Goal: Use online tool/utility: Utilize a website feature to perform a specific function

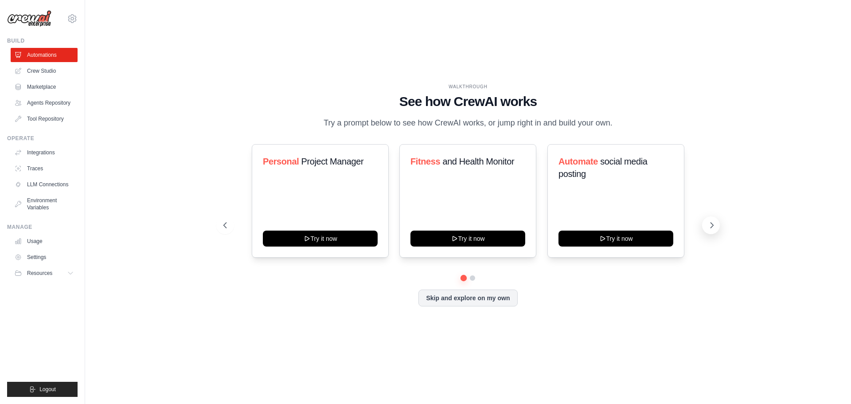
click at [710, 228] on icon at bounding box center [711, 225] width 9 height 9
click at [492, 303] on button "Skip and explore on my own" at bounding box center [467, 296] width 99 height 17
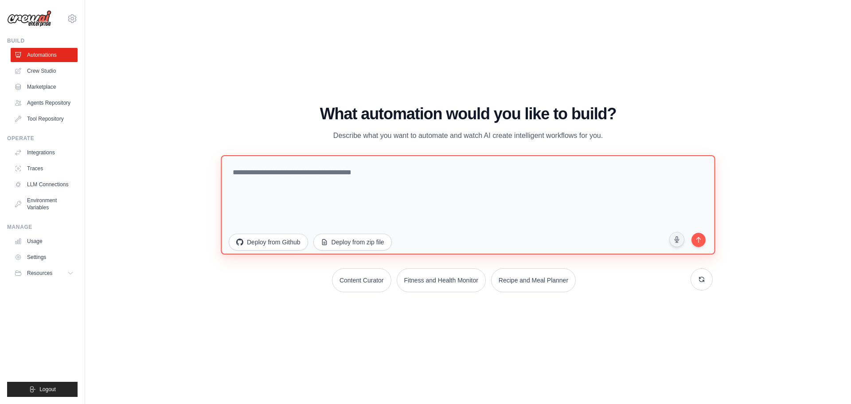
click at [376, 168] on textarea at bounding box center [468, 204] width 494 height 99
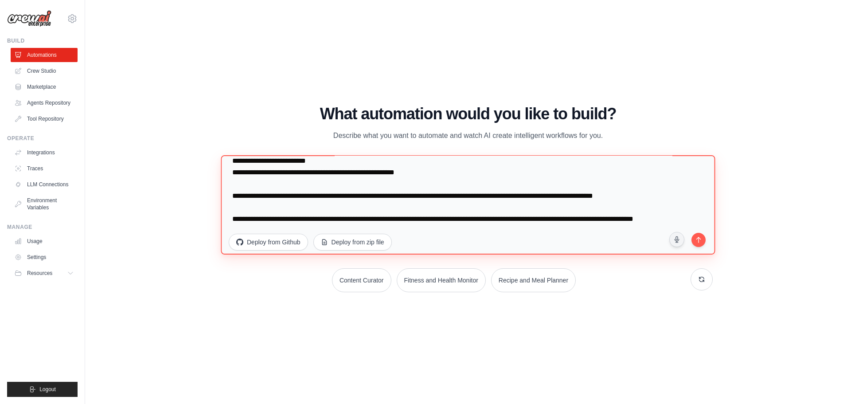
scroll to position [92, 0]
type textarea "**********"
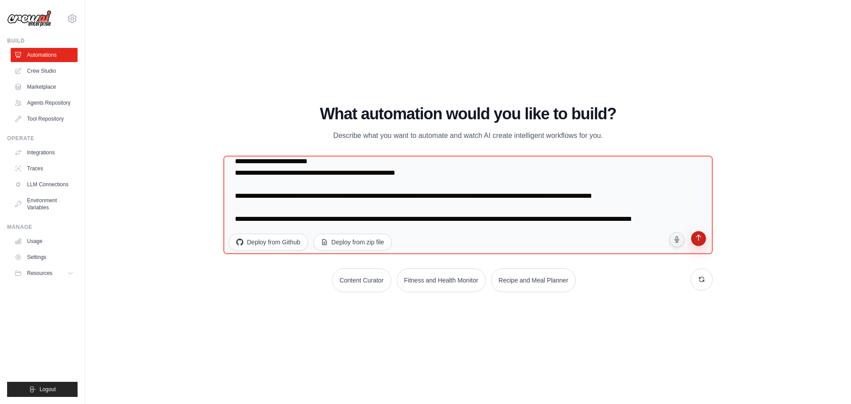
click at [698, 237] on icon "submit" at bounding box center [698, 238] width 8 height 8
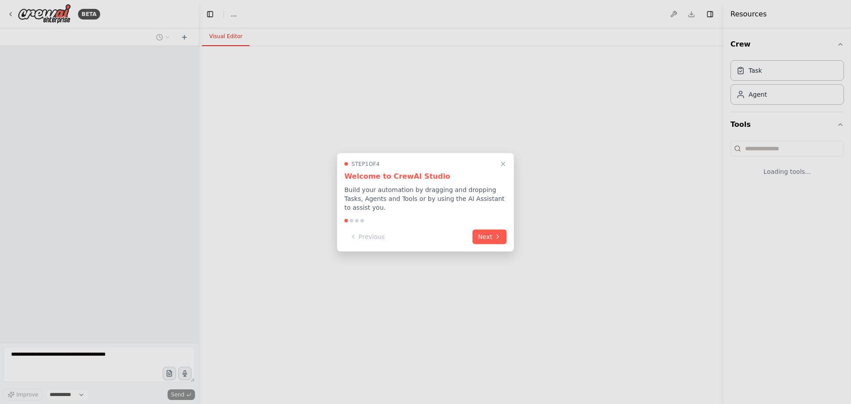
select select "****"
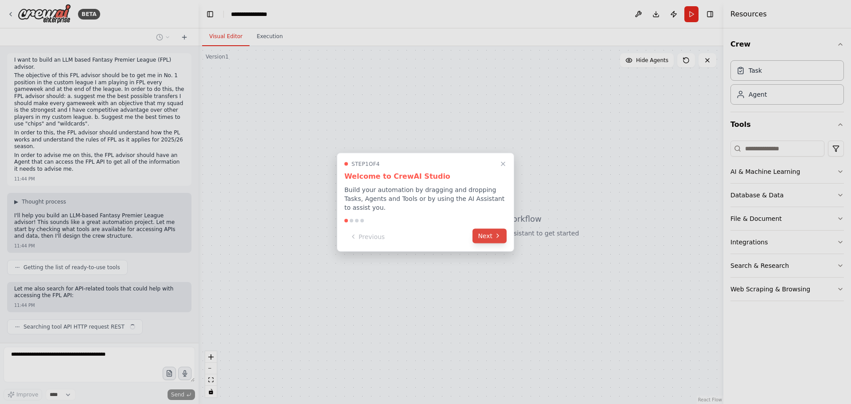
scroll to position [0, 0]
click at [496, 232] on icon at bounding box center [497, 235] width 7 height 7
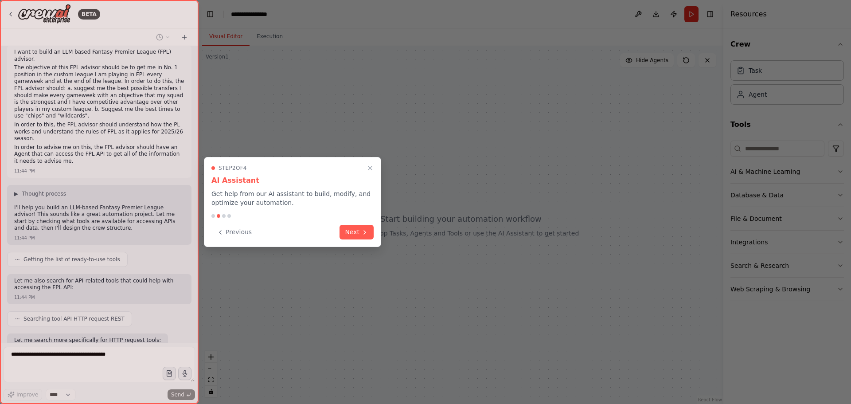
scroll to position [53, 0]
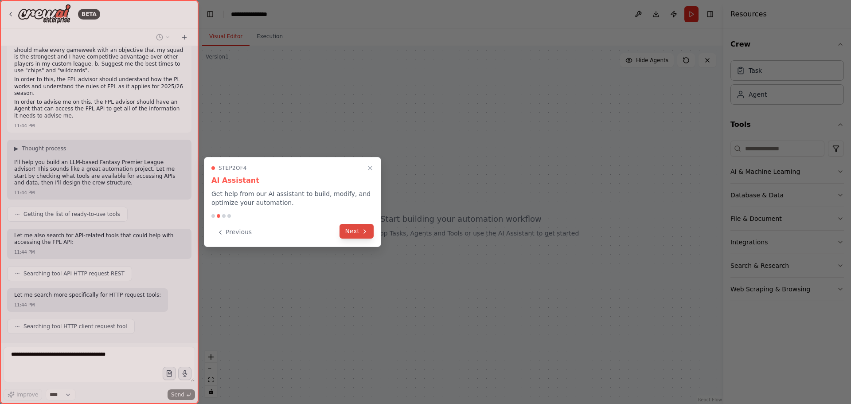
click at [361, 228] on icon at bounding box center [364, 231] width 7 height 7
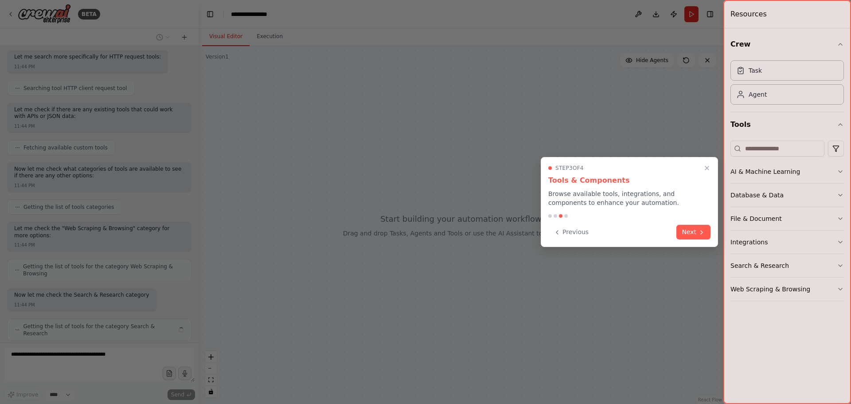
scroll to position [298, 0]
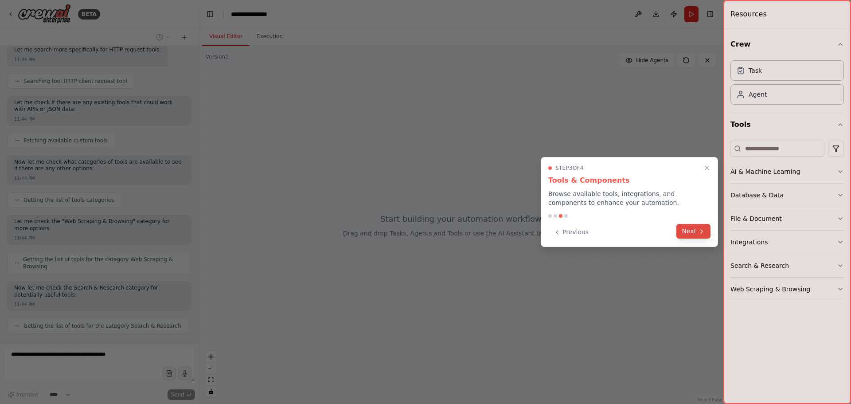
click at [698, 231] on icon at bounding box center [701, 231] width 7 height 7
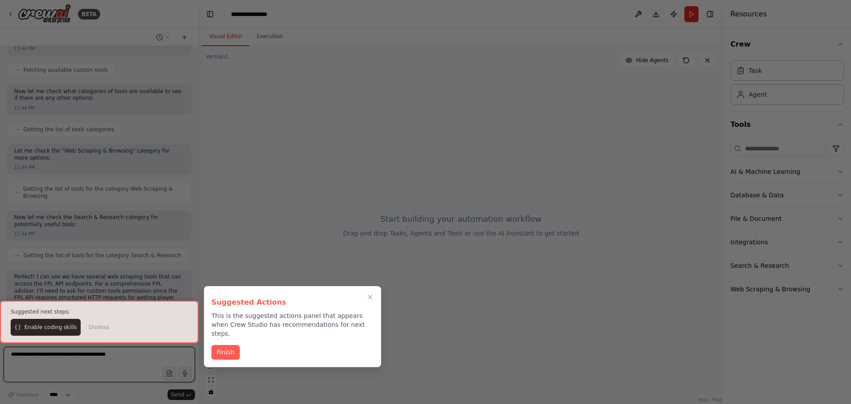
scroll to position [376, 0]
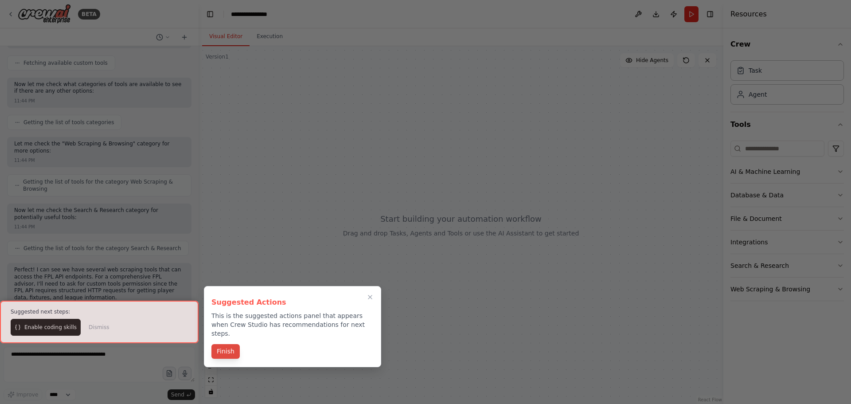
click at [224, 344] on button "Finish" at bounding box center [225, 351] width 28 height 15
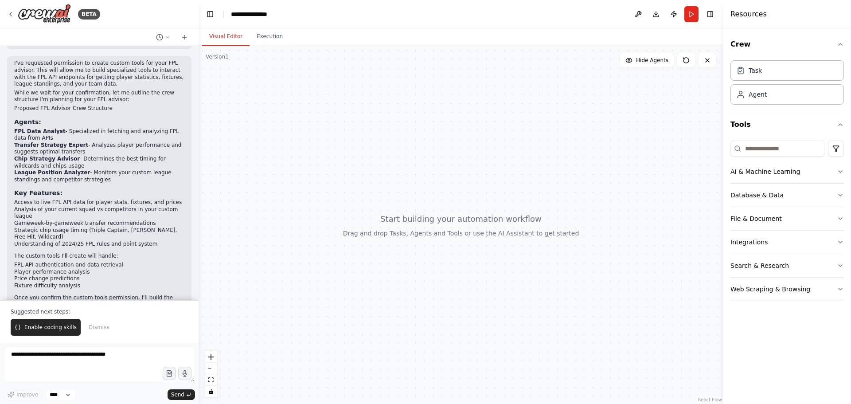
scroll to position [647, 0]
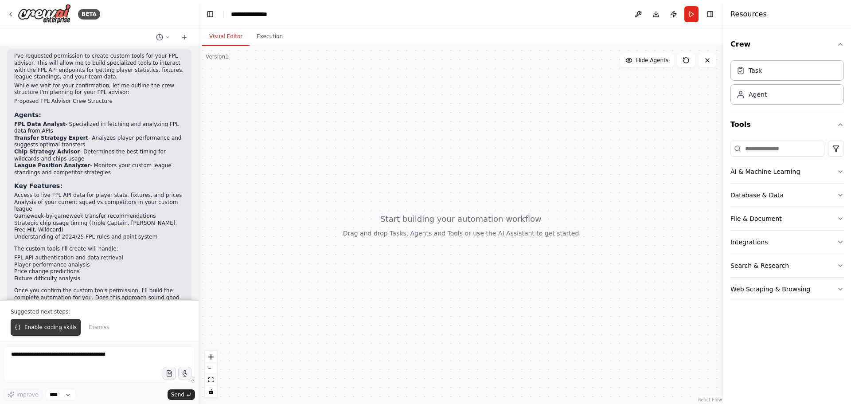
click at [60, 323] on button "Enable coding skills" at bounding box center [46, 327] width 70 height 17
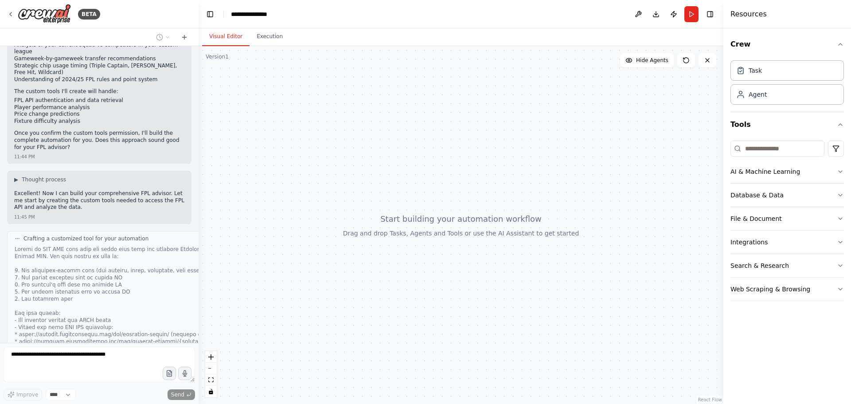
scroll to position [984, 0]
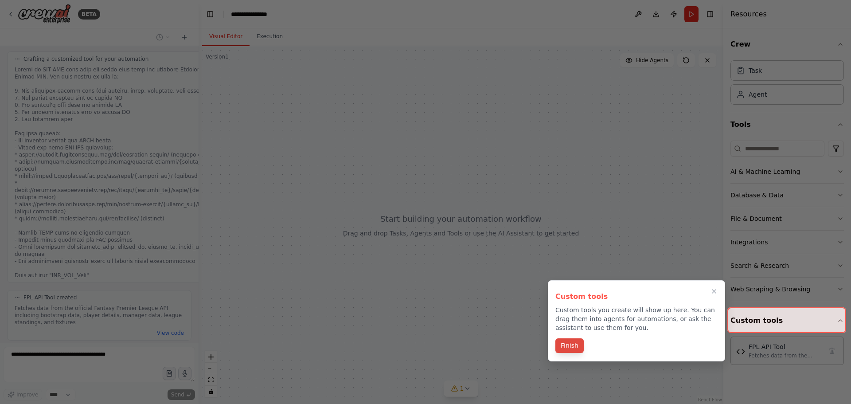
click at [574, 346] on button "Finish" at bounding box center [569, 345] width 28 height 15
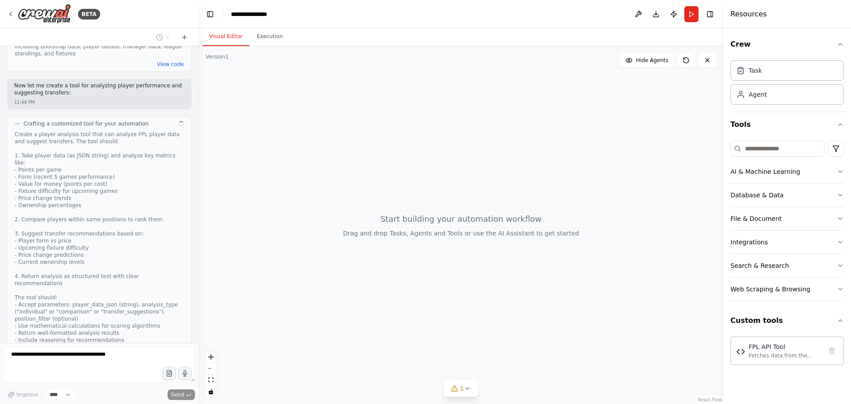
scroll to position [1259, 0]
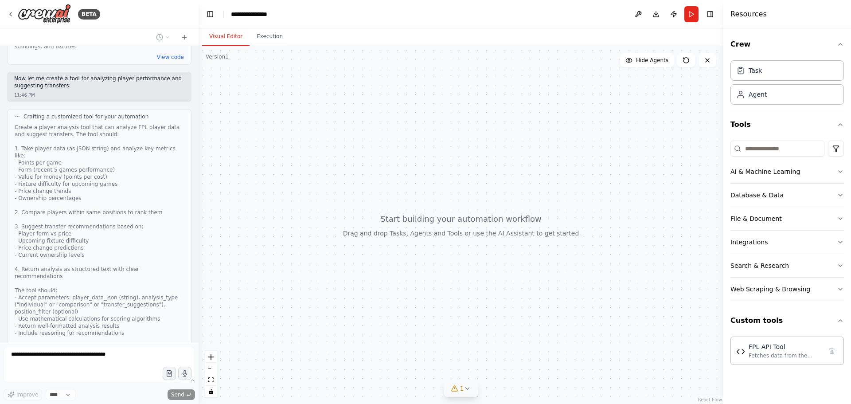
click at [463, 389] on icon at bounding box center [466, 388] width 7 height 7
click at [494, 369] on button at bounding box center [497, 365] width 15 height 11
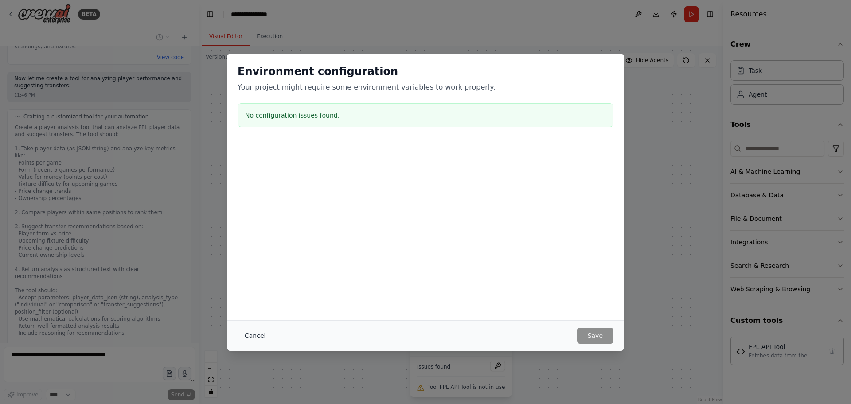
click at [259, 333] on button "Cancel" at bounding box center [254, 335] width 35 height 16
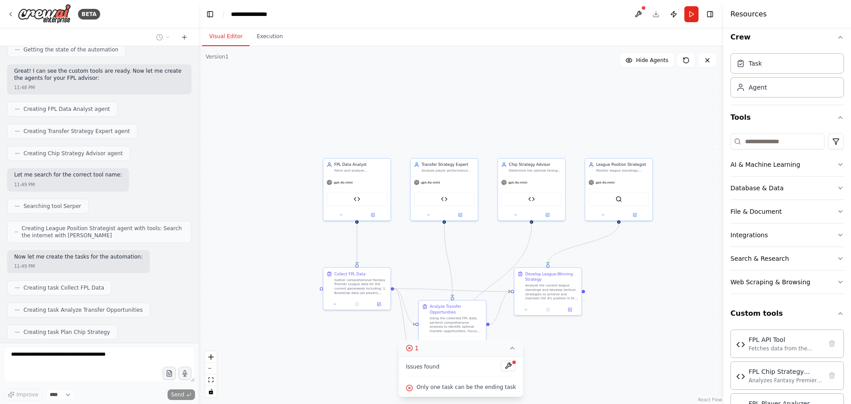
scroll to position [2044, 0]
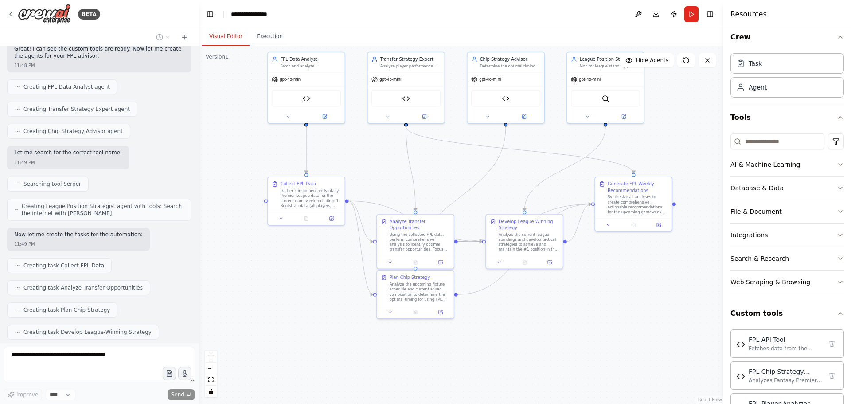
drag, startPoint x: 528, startPoint y: 294, endPoint x: 497, endPoint y: 216, distance: 83.9
click at [497, 216] on div ".deletable-edge-delete-btn { width: 20px; height: 20px; border: 0px solid #ffff…" at bounding box center [460, 224] width 525 height 357
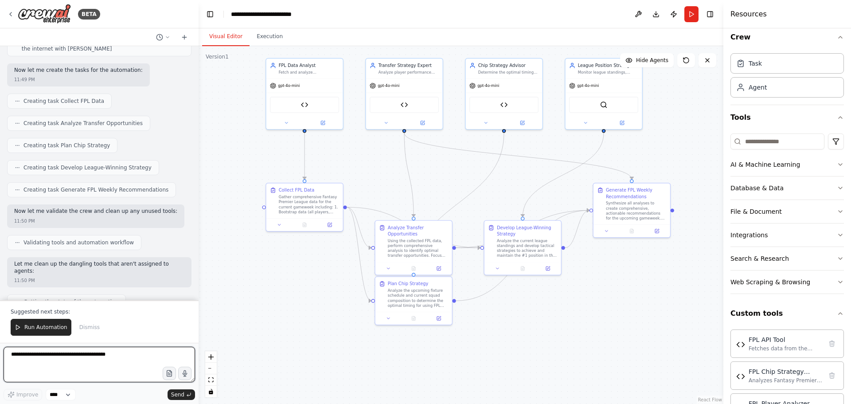
scroll to position [2258, 0]
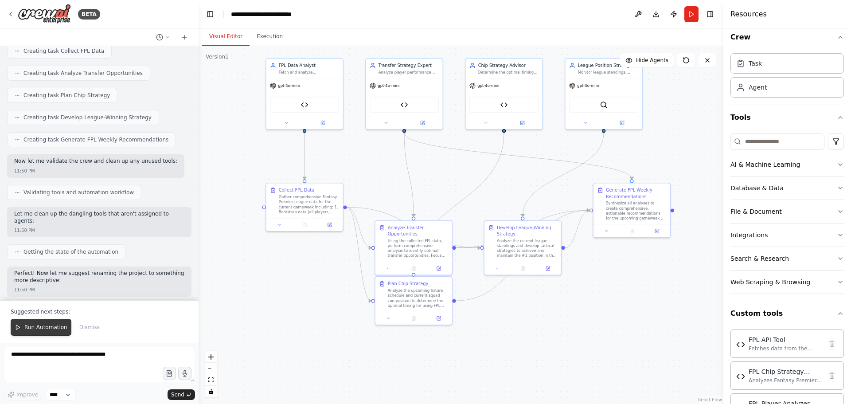
click at [35, 326] on span "Run Automation" at bounding box center [45, 326] width 43 height 7
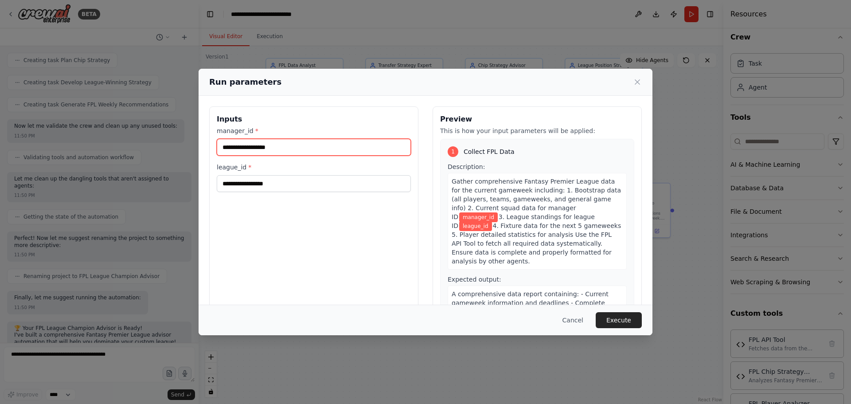
click at [236, 151] on input "manager_id *" at bounding box center [314, 147] width 194 height 17
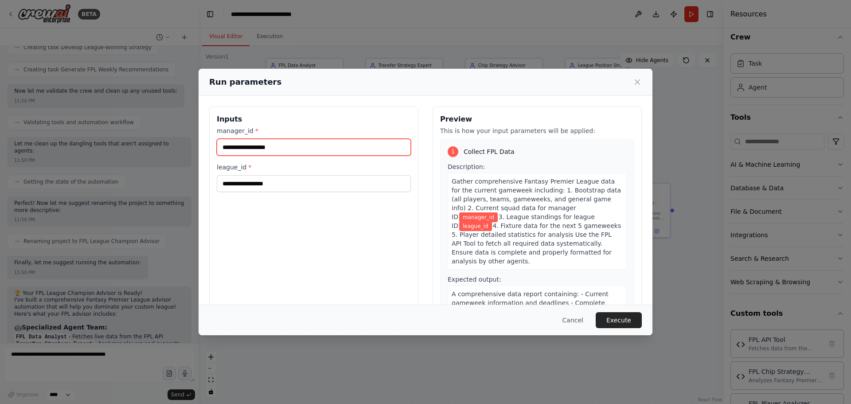
paste input "*******"
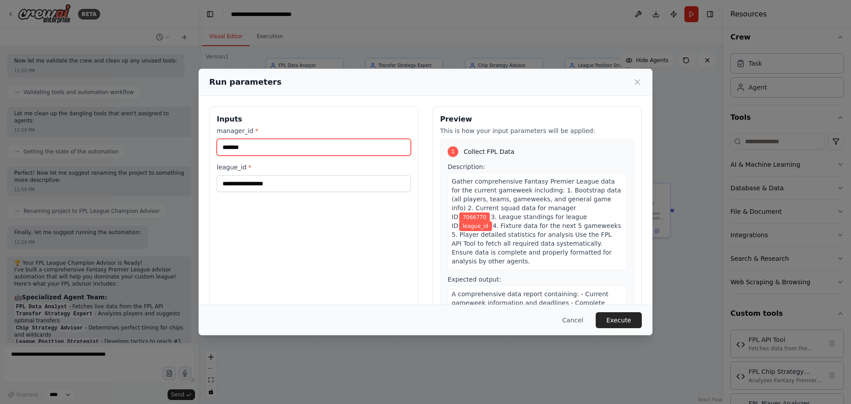
type input "*******"
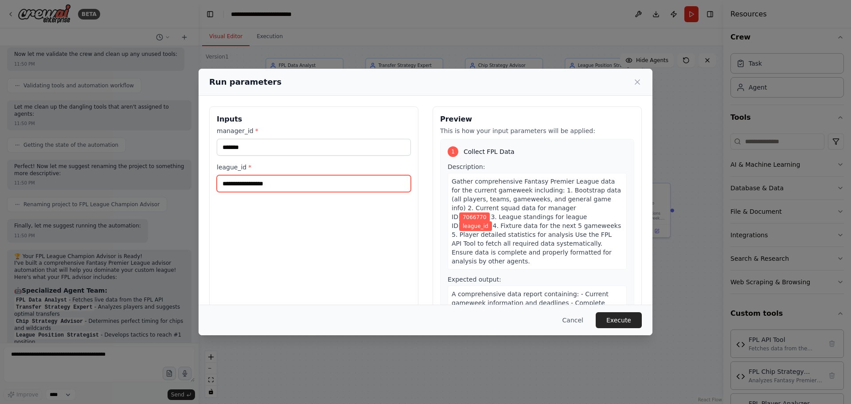
click at [242, 186] on input "league_id *" at bounding box center [314, 183] width 194 height 17
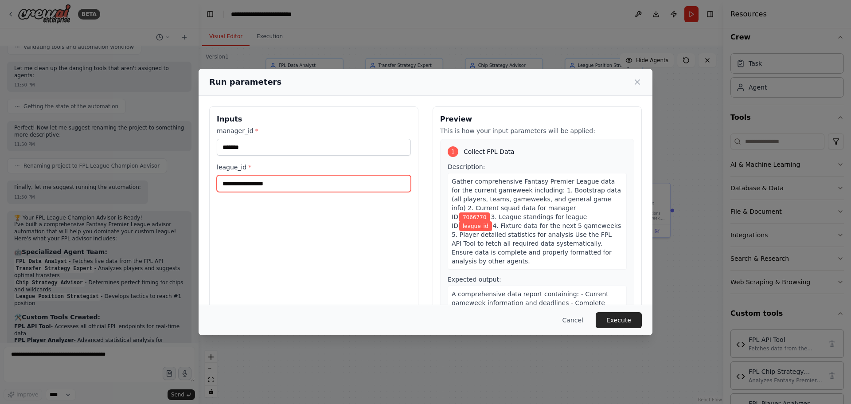
scroll to position [2417, 0]
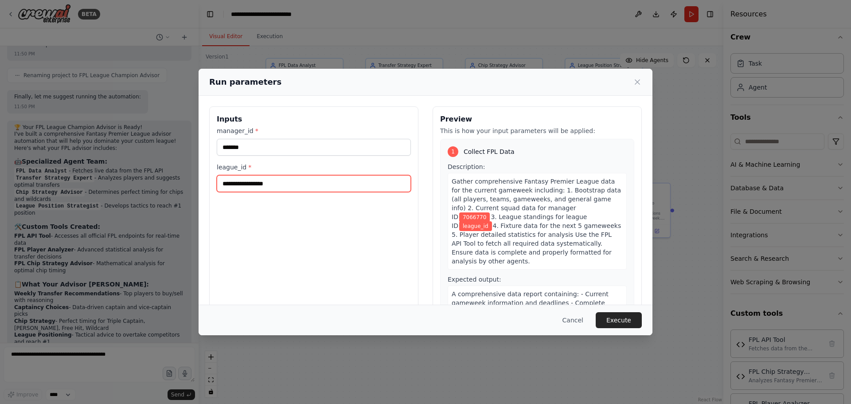
paste input "******"
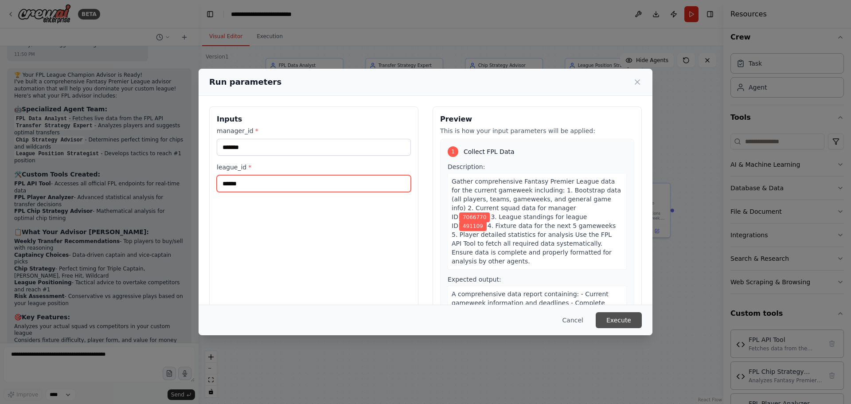
type input "******"
click at [617, 323] on button "Execute" at bounding box center [618, 320] width 46 height 16
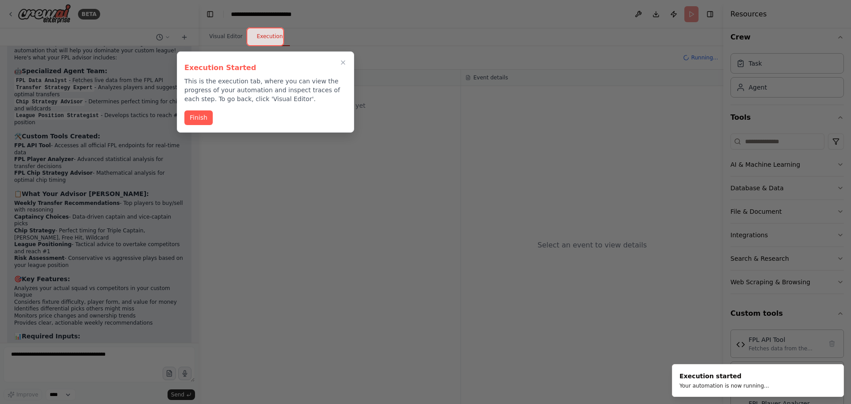
scroll to position [2591, 0]
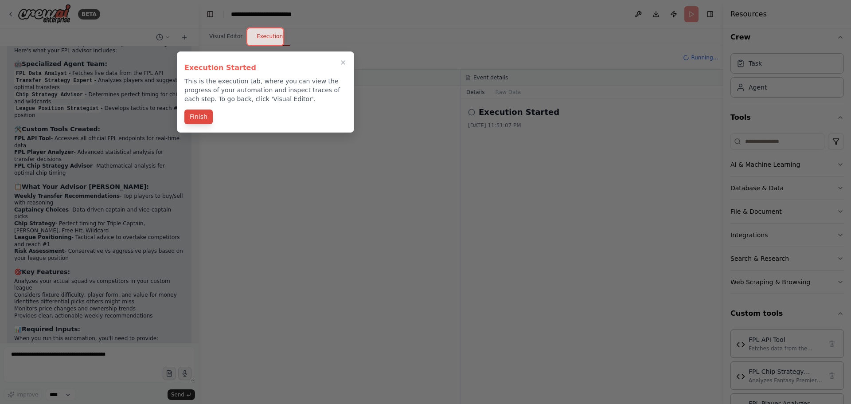
click at [197, 116] on button "Finish" at bounding box center [198, 116] width 28 height 15
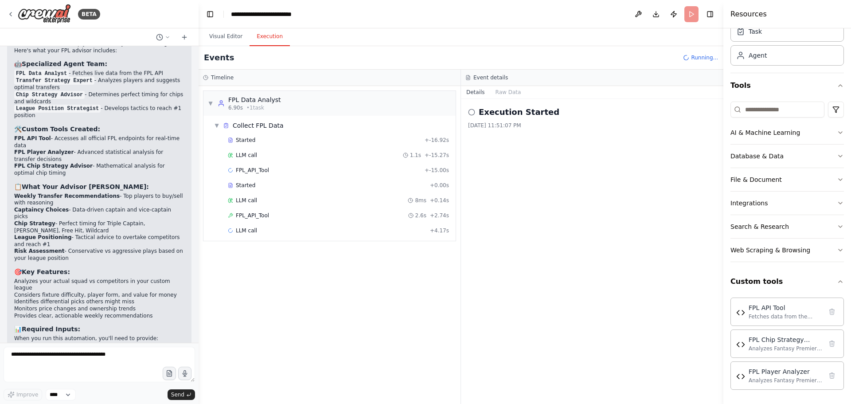
scroll to position [0, 0]
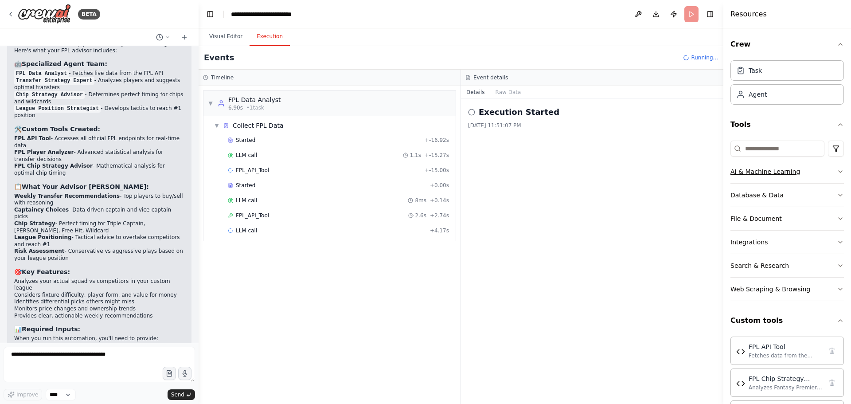
click at [836, 171] on icon "button" at bounding box center [839, 171] width 7 height 7
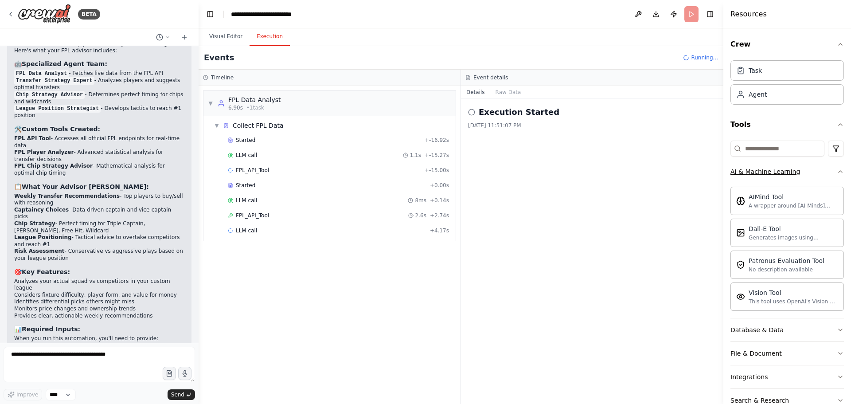
click at [836, 171] on icon "button" at bounding box center [839, 171] width 7 height 7
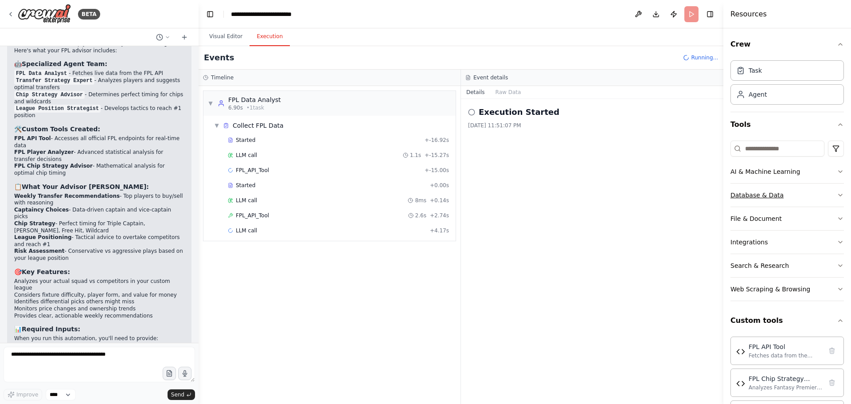
click at [831, 190] on button "Database & Data" at bounding box center [786, 194] width 113 height 23
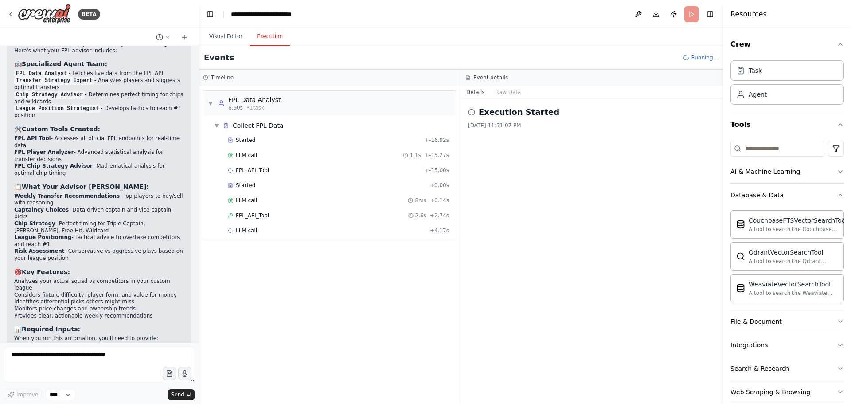
click at [831, 190] on button "Database & Data" at bounding box center [786, 194] width 113 height 23
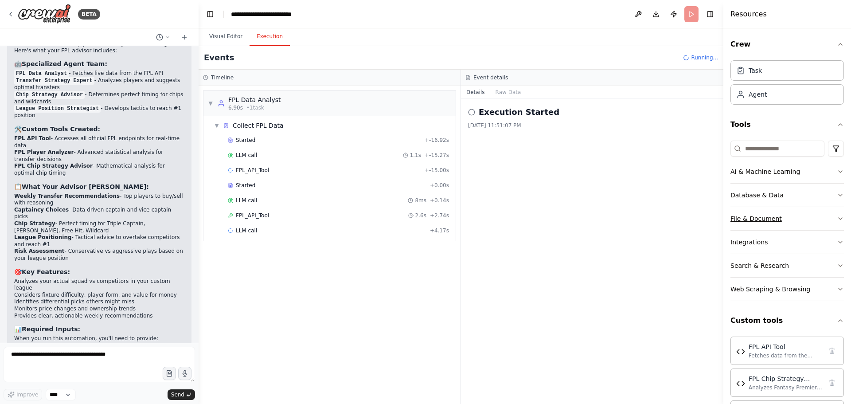
click at [828, 213] on button "File & Document" at bounding box center [786, 218] width 113 height 23
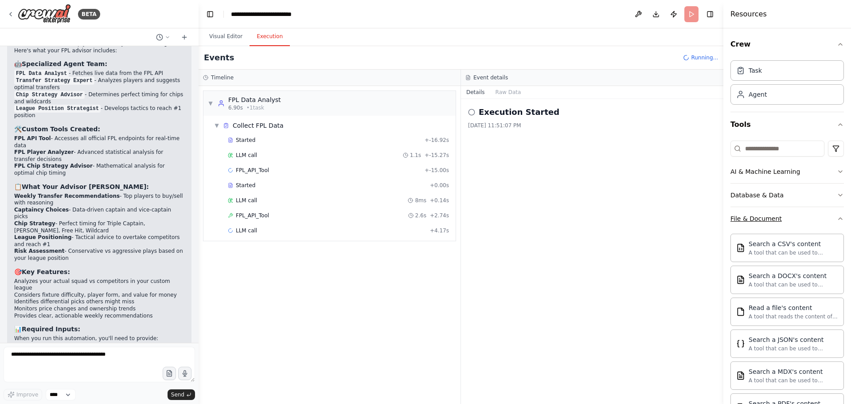
click at [836, 215] on icon "button" at bounding box center [839, 218] width 7 height 7
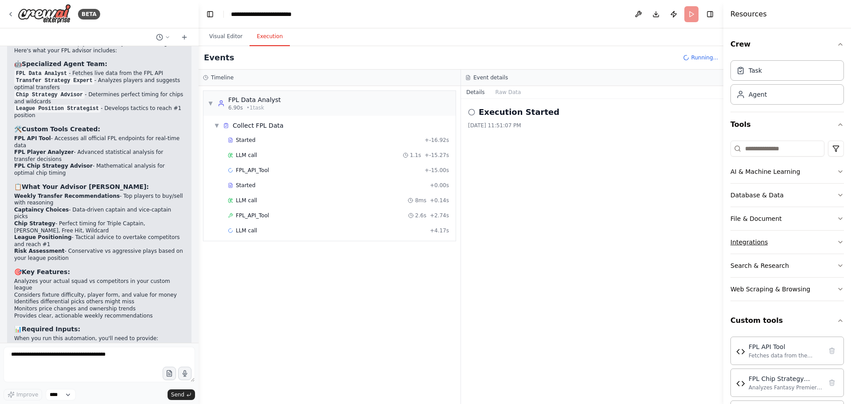
click at [836, 243] on icon "button" at bounding box center [839, 241] width 7 height 7
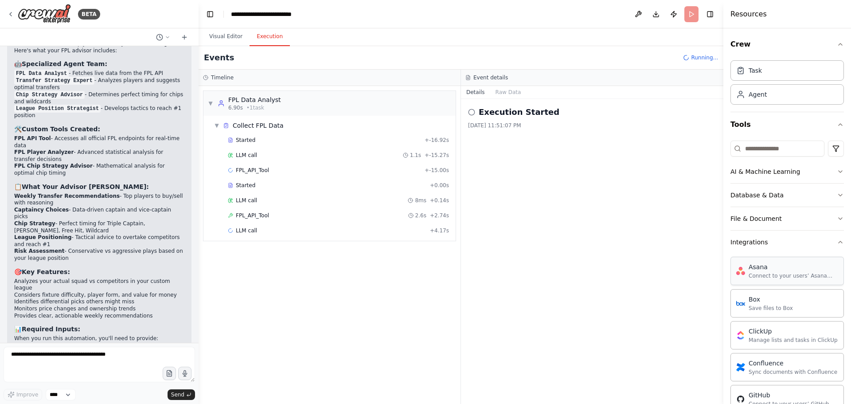
scroll to position [63, 0]
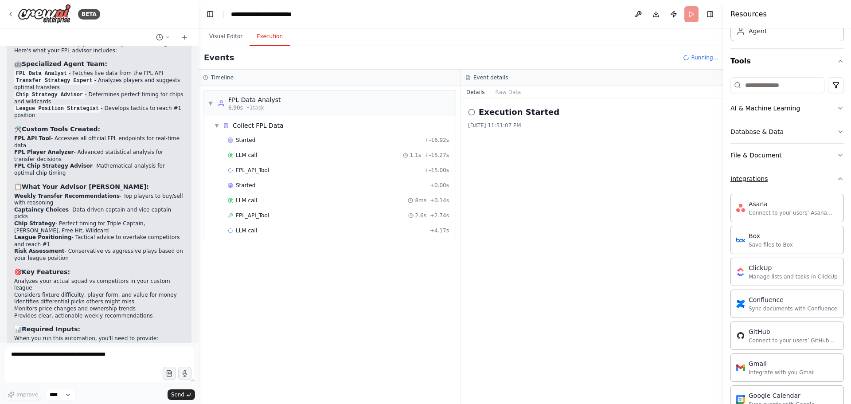
click at [836, 178] on icon "button" at bounding box center [839, 178] width 7 height 7
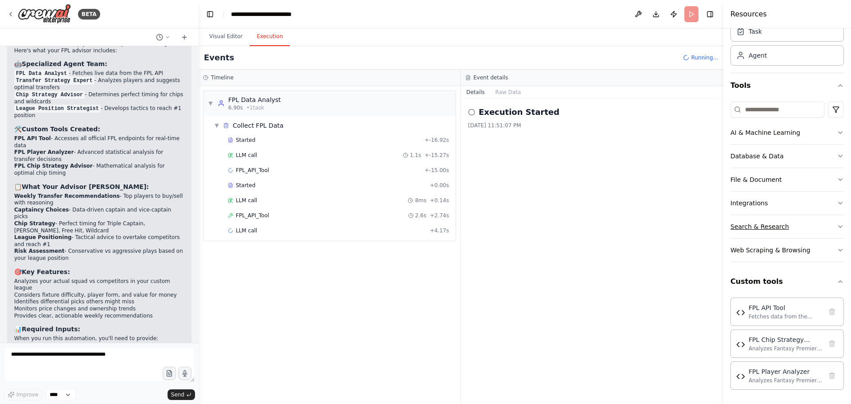
click at [836, 226] on icon "button" at bounding box center [839, 226] width 7 height 7
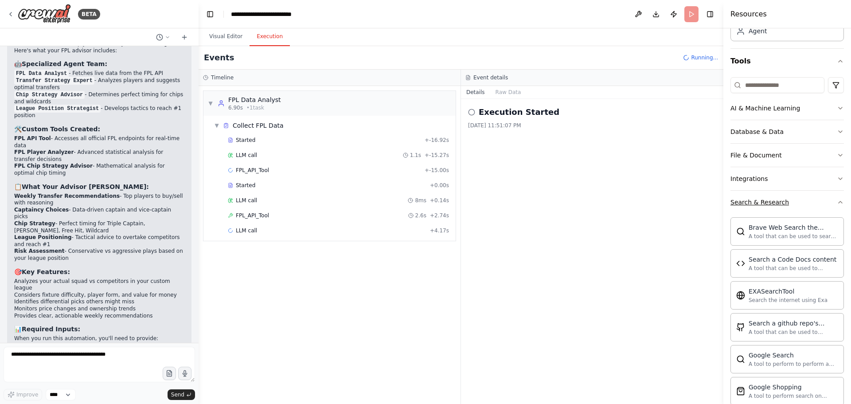
scroll to position [61, 0]
click at [836, 205] on icon "button" at bounding box center [839, 204] width 7 height 7
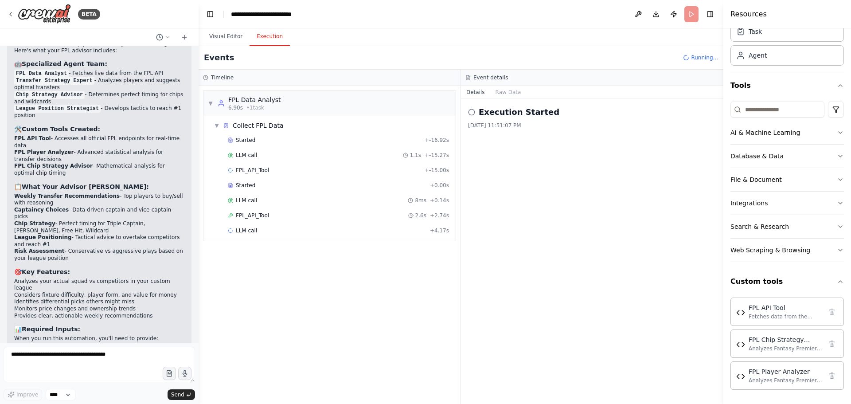
click at [836, 252] on icon "button" at bounding box center [839, 249] width 7 height 7
click at [836, 249] on icon "button" at bounding box center [839, 249] width 7 height 7
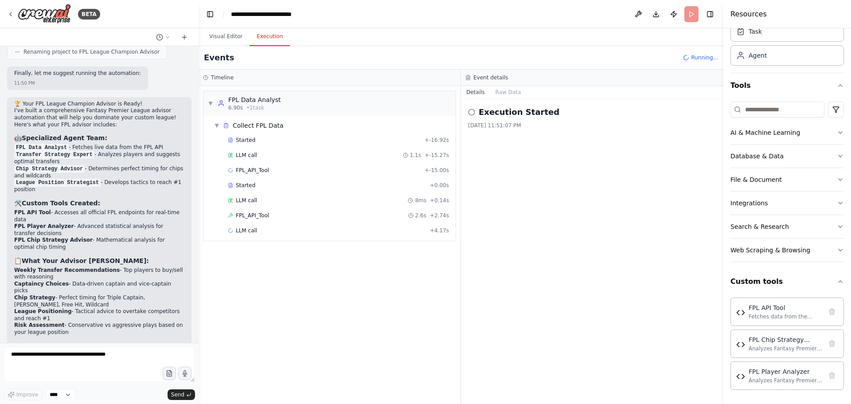
scroll to position [2518, 0]
click at [81, 321] on li "Risk Assessment - Conservative vs aggressive plays based on your league position" at bounding box center [99, 328] width 170 height 14
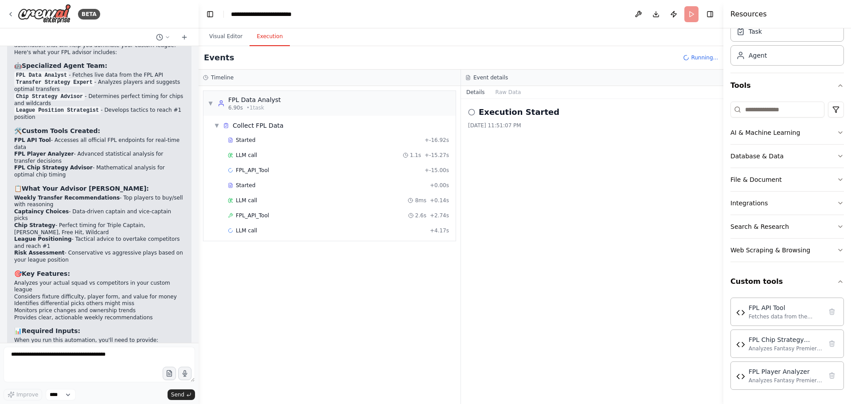
scroll to position [2591, 0]
click at [216, 40] on button "Visual Editor" at bounding box center [225, 36] width 47 height 19
click at [258, 31] on button "Execution" at bounding box center [269, 36] width 40 height 19
click at [504, 94] on button "Raw Data" at bounding box center [508, 92] width 36 height 12
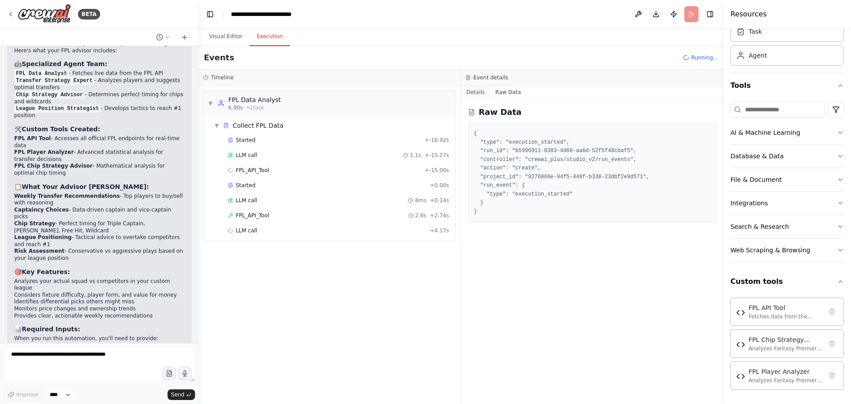
click at [482, 93] on button "Details" at bounding box center [475, 92] width 29 height 12
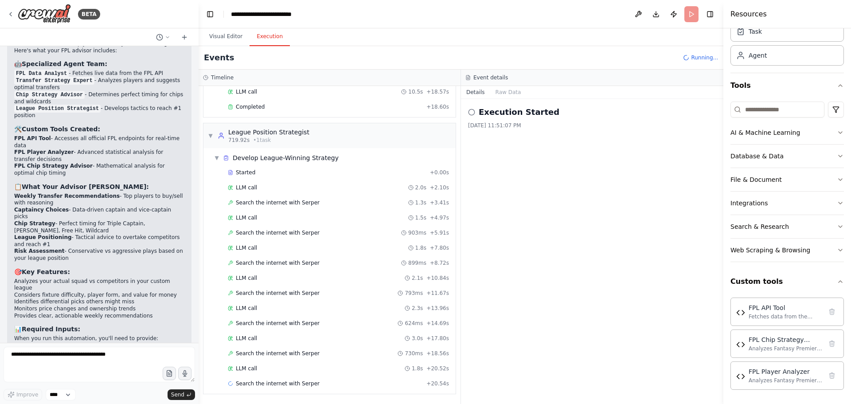
scroll to position [978, 0]
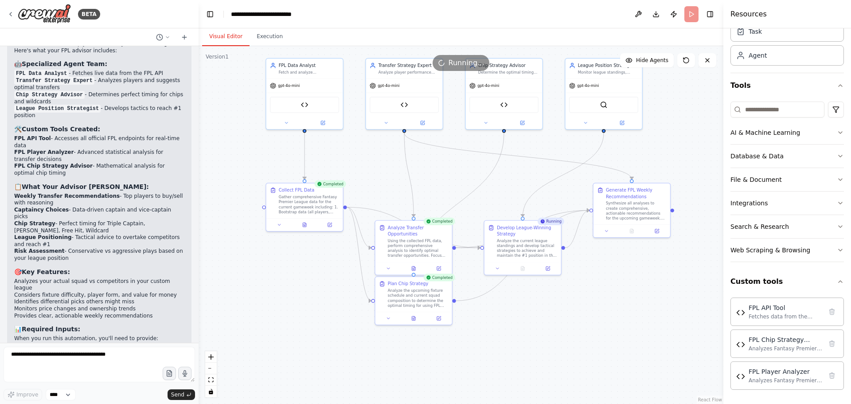
click at [227, 36] on button "Visual Editor" at bounding box center [225, 36] width 47 height 19
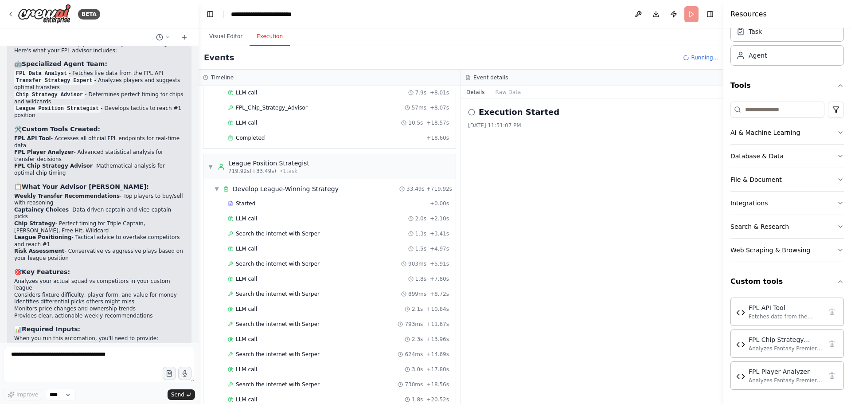
click at [272, 36] on button "Execution" at bounding box center [269, 36] width 40 height 19
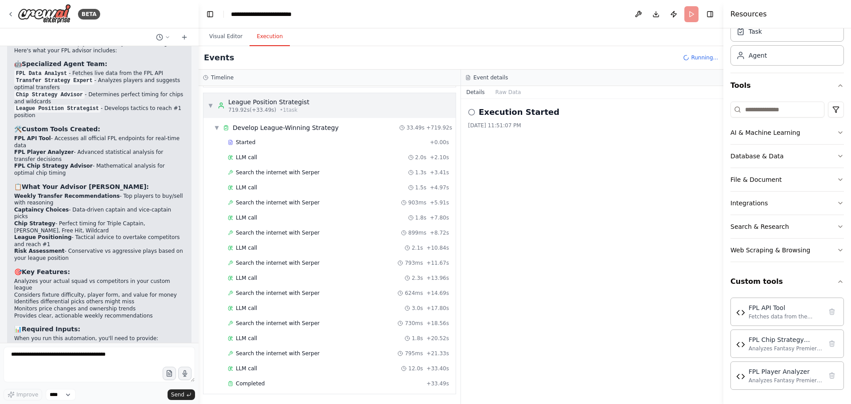
scroll to position [1069, 0]
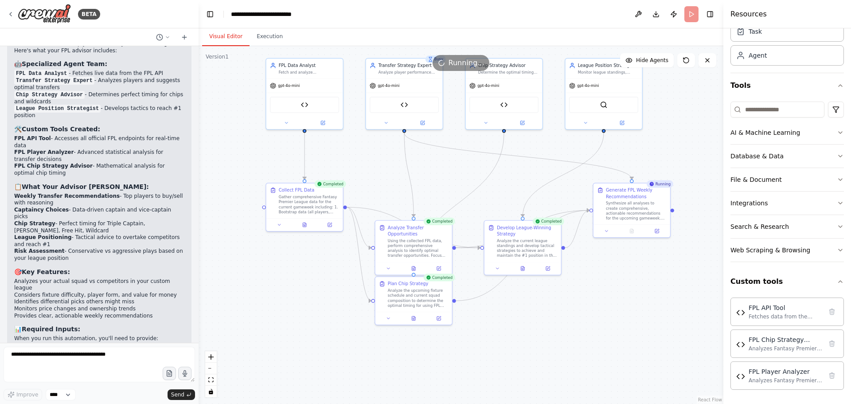
click at [223, 38] on button "Visual Editor" at bounding box center [225, 36] width 47 height 19
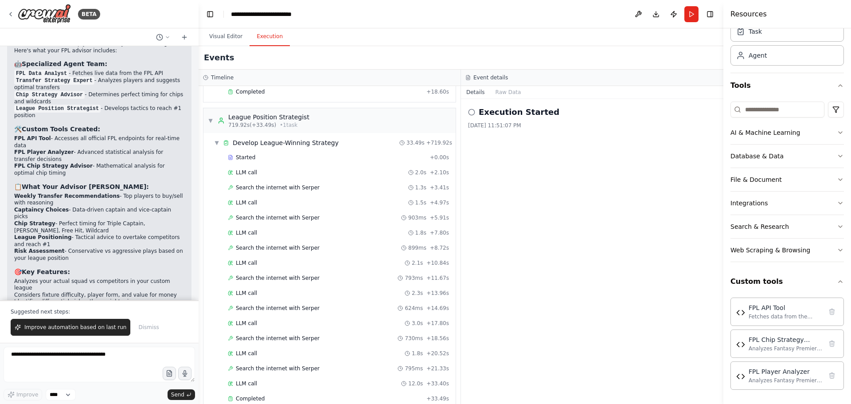
click at [262, 39] on button "Execution" at bounding box center [269, 36] width 40 height 19
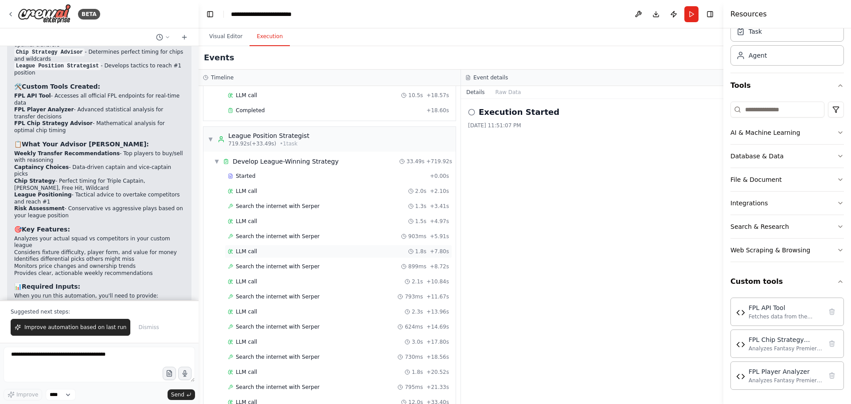
scroll to position [1084, 0]
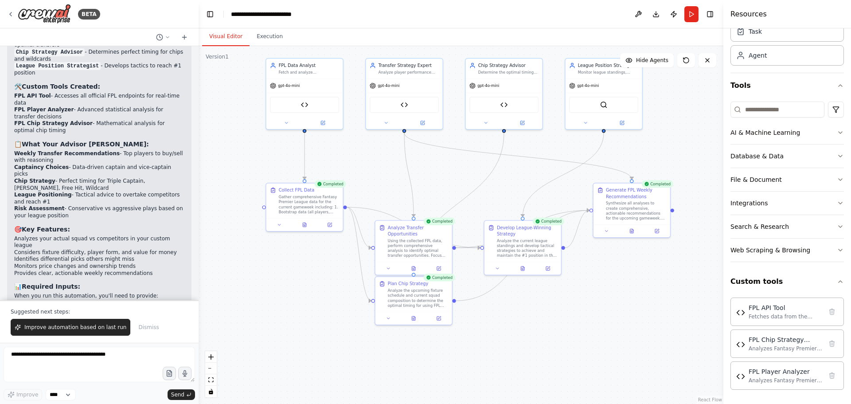
click at [218, 34] on button "Visual Editor" at bounding box center [225, 36] width 47 height 19
click at [609, 204] on div "Synthesize all analyses to create comprehensive, actionable recommendations for…" at bounding box center [636, 209] width 60 height 20
click at [632, 229] on icon at bounding box center [634, 229] width 5 height 5
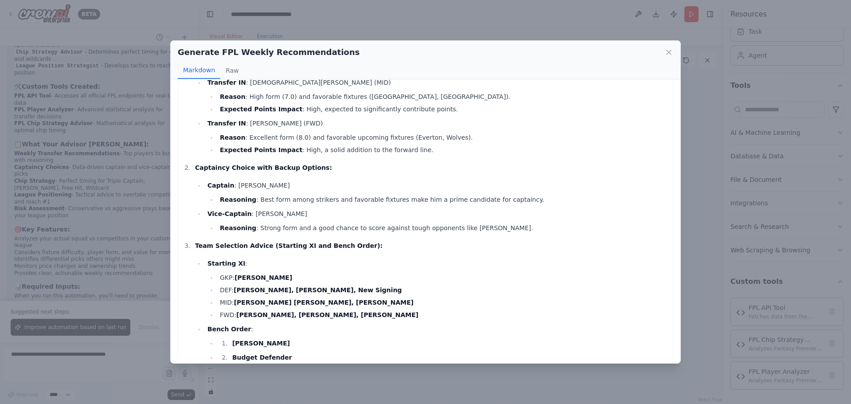
scroll to position [0, 0]
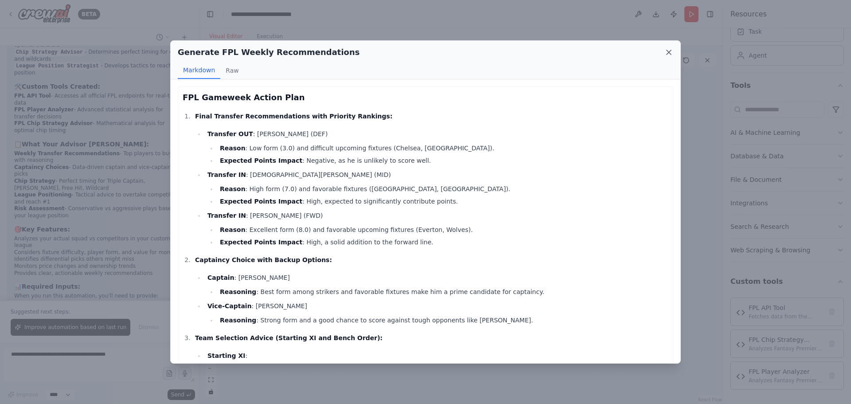
click at [669, 49] on icon at bounding box center [668, 52] width 9 height 9
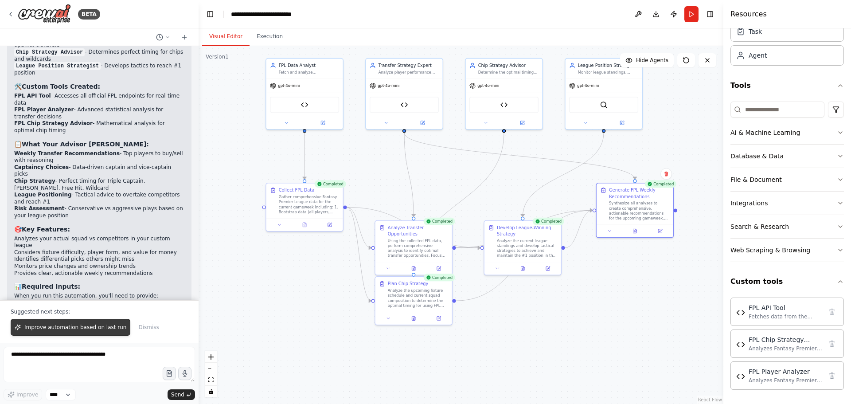
click at [104, 326] on span "Improve automation based on last run" at bounding box center [75, 326] width 102 height 7
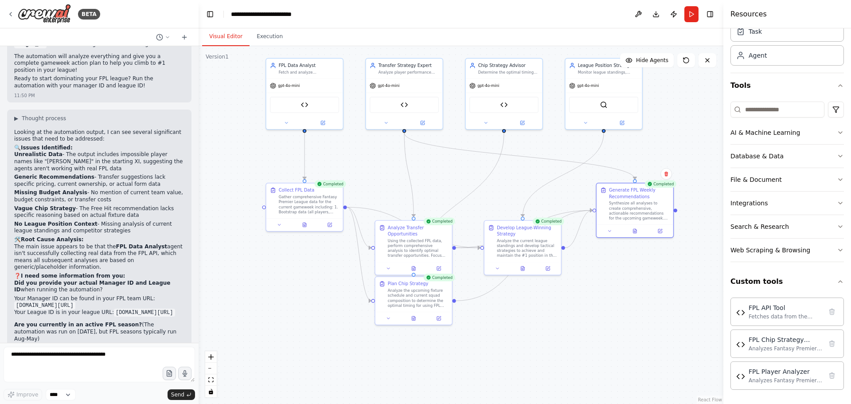
scroll to position [2910, 0]
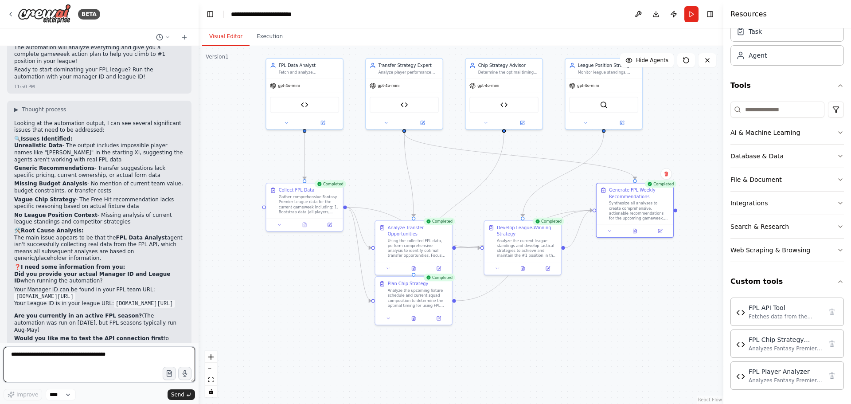
click at [40, 354] on textarea at bounding box center [99, 363] width 191 height 35
type textarea "*"
paste textarea "**********"
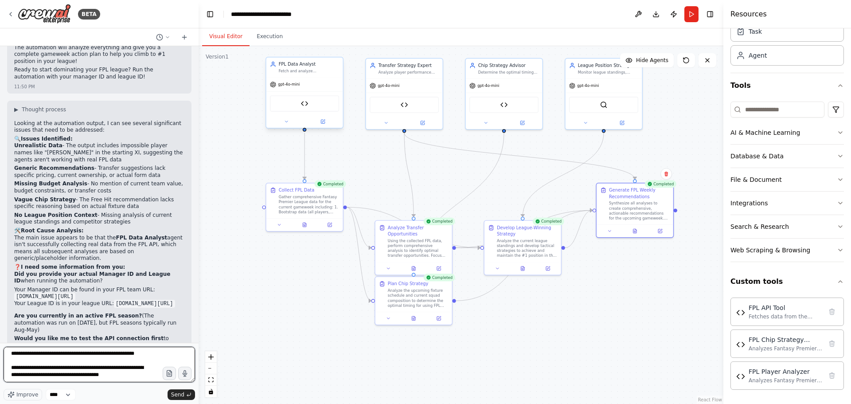
scroll to position [68, 0]
type textarea "**********"
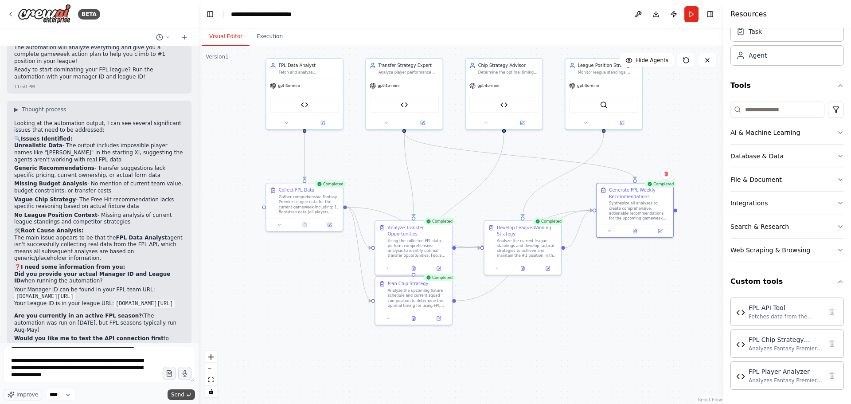
click at [177, 394] on span "Send" at bounding box center [177, 394] width 13 height 7
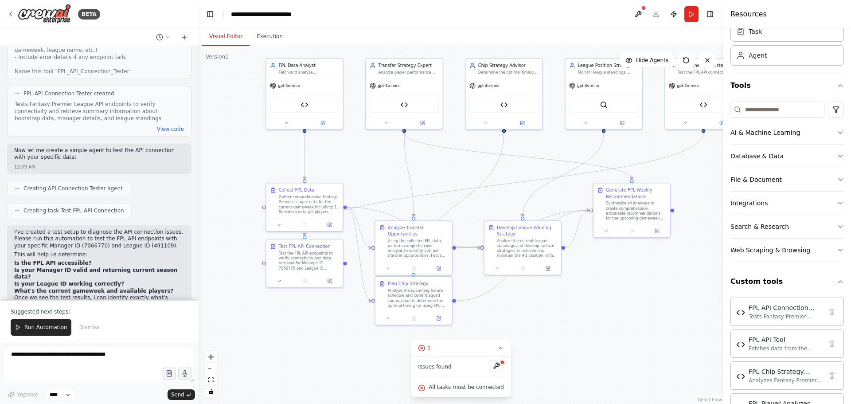
scroll to position [3607, 0]
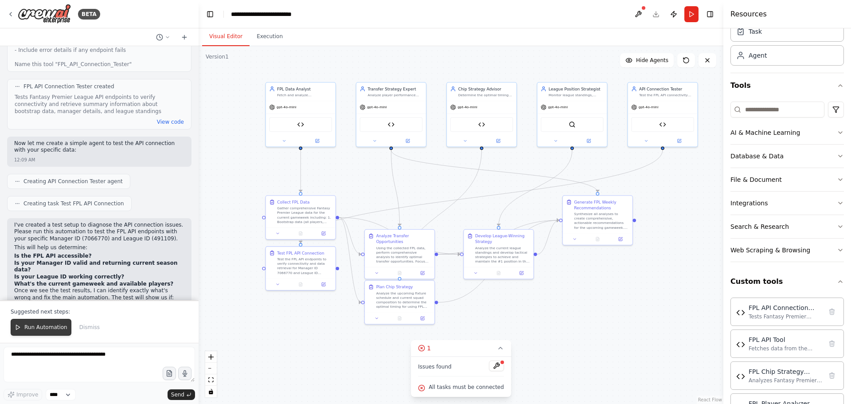
click at [39, 323] on button "Run Automation" at bounding box center [41, 327] width 61 height 17
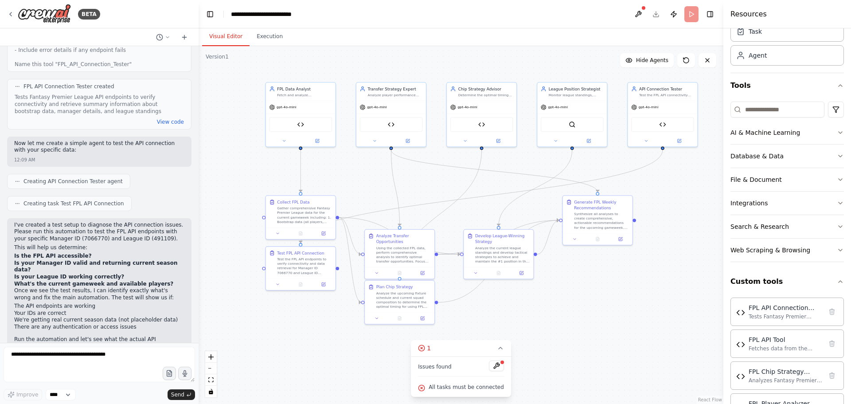
scroll to position [3565, 0]
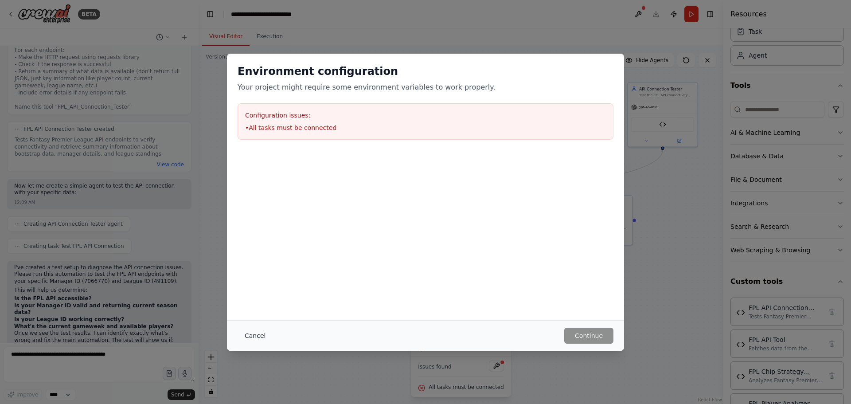
click at [260, 333] on button "Cancel" at bounding box center [254, 335] width 35 height 16
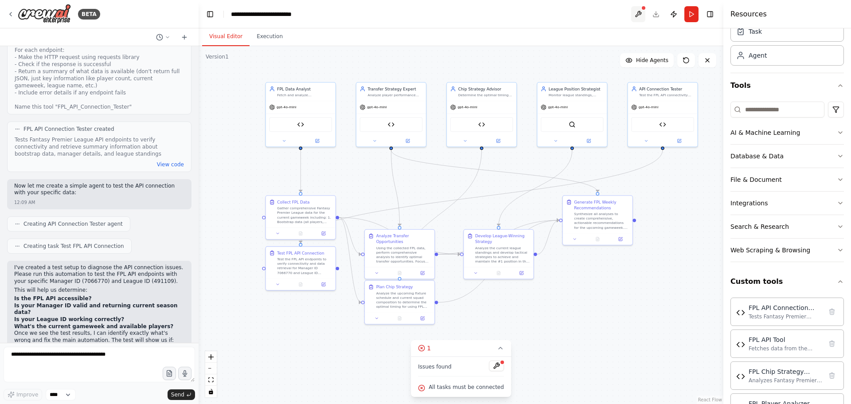
click at [641, 18] on button at bounding box center [638, 14] width 14 height 16
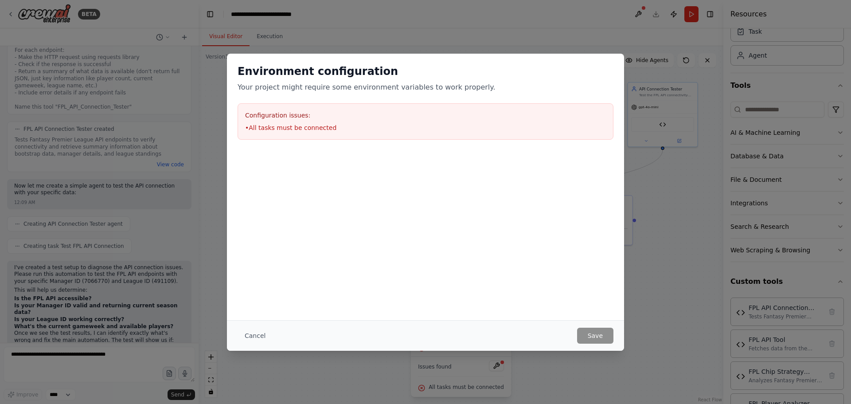
click at [286, 124] on li "• All tasks must be connected" at bounding box center [425, 127] width 361 height 9
click at [249, 334] on button "Cancel" at bounding box center [254, 335] width 35 height 16
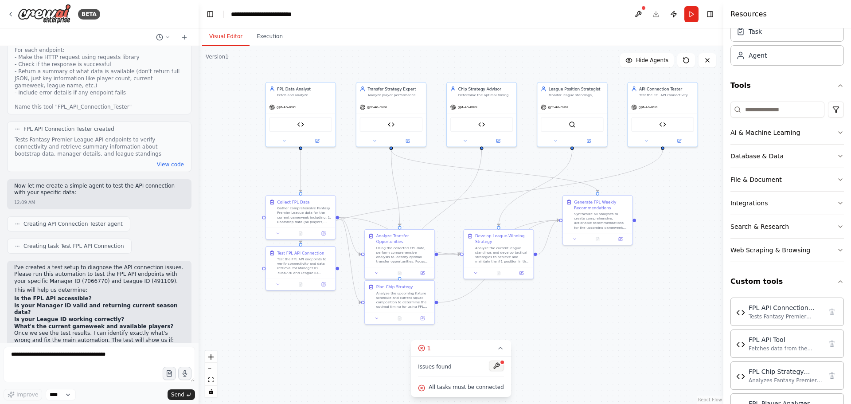
click at [489, 367] on button at bounding box center [496, 365] width 15 height 11
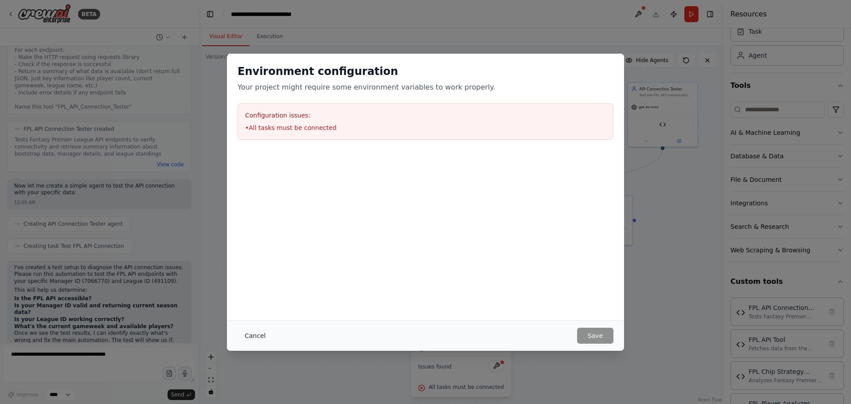
click at [253, 333] on button "Cancel" at bounding box center [254, 335] width 35 height 16
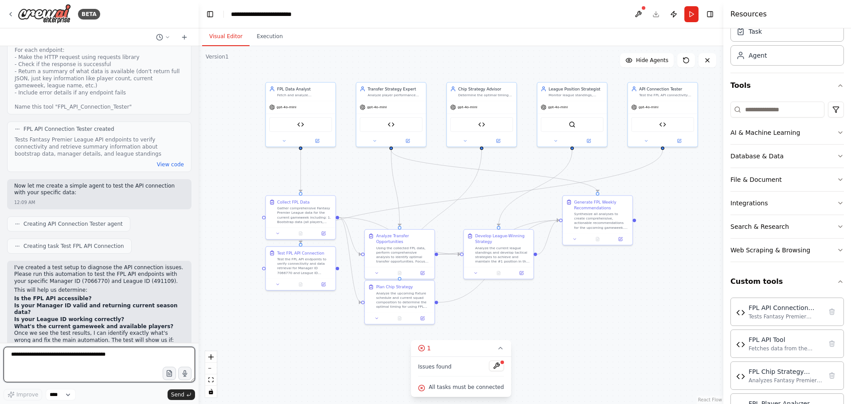
click at [90, 361] on textarea at bounding box center [99, 363] width 191 height 35
type textarea "**********"
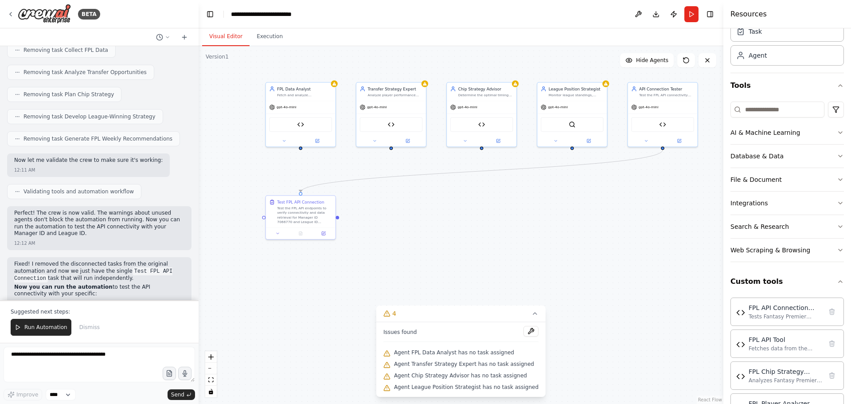
scroll to position [4096, 0]
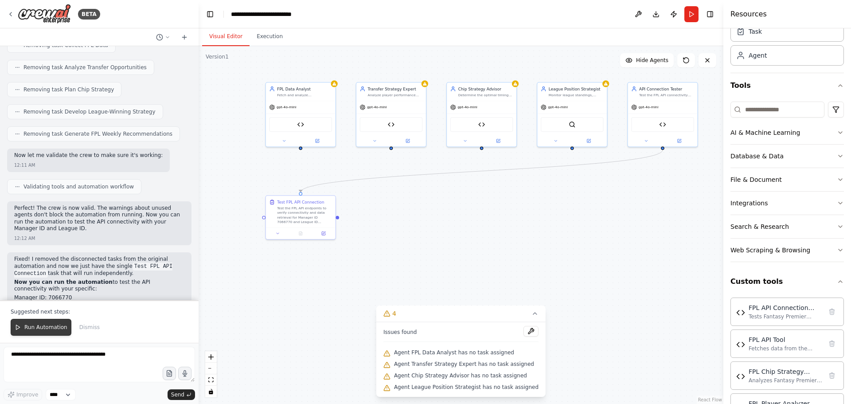
click at [29, 328] on span "Run Automation" at bounding box center [45, 326] width 43 height 7
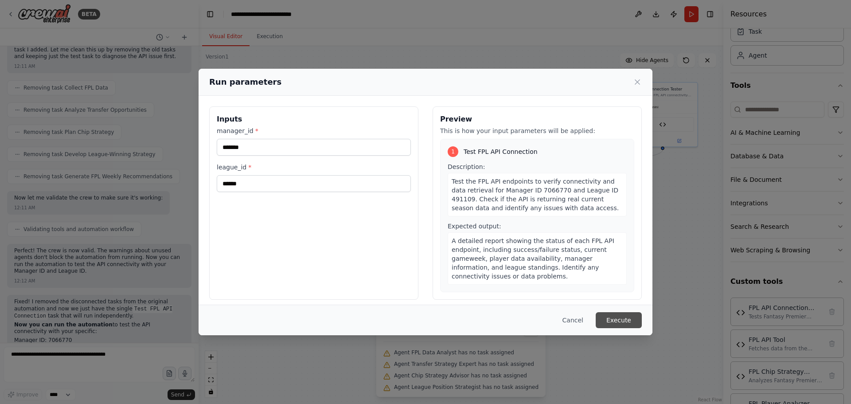
click at [617, 323] on button "Execute" at bounding box center [618, 320] width 46 height 16
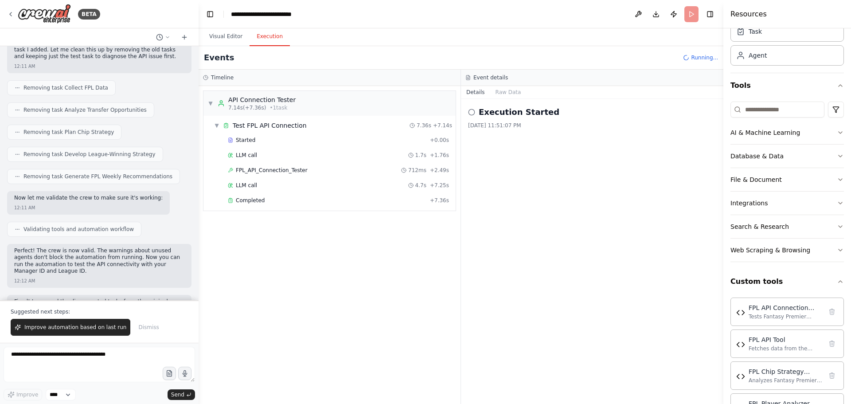
scroll to position [4096, 0]
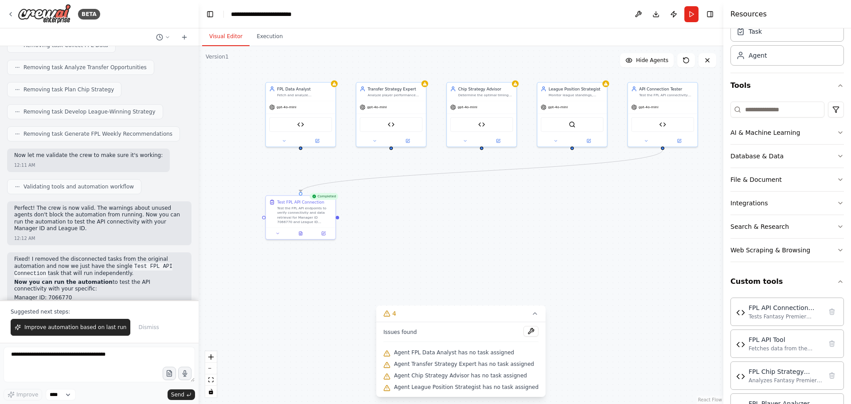
click at [227, 39] on button "Visual Editor" at bounding box center [225, 36] width 47 height 19
click at [301, 238] on div "Completed Test FPL API Connection Test the FPL API endpoints to verify connecti…" at bounding box center [300, 217] width 71 height 44
click at [300, 231] on icon at bounding box center [300, 232] width 3 height 4
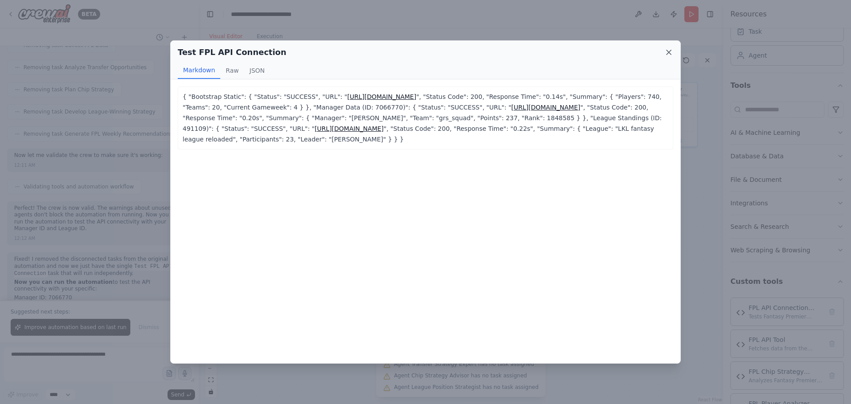
click at [667, 50] on icon at bounding box center [668, 52] width 9 height 9
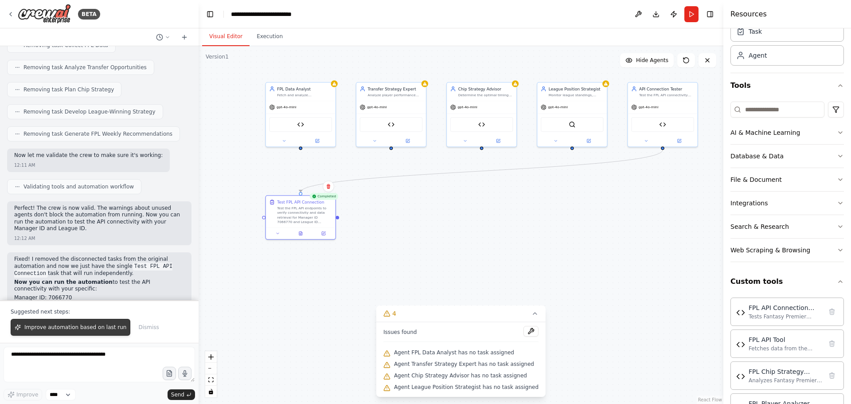
click at [83, 328] on span "Improve automation based on last run" at bounding box center [75, 326] width 102 height 7
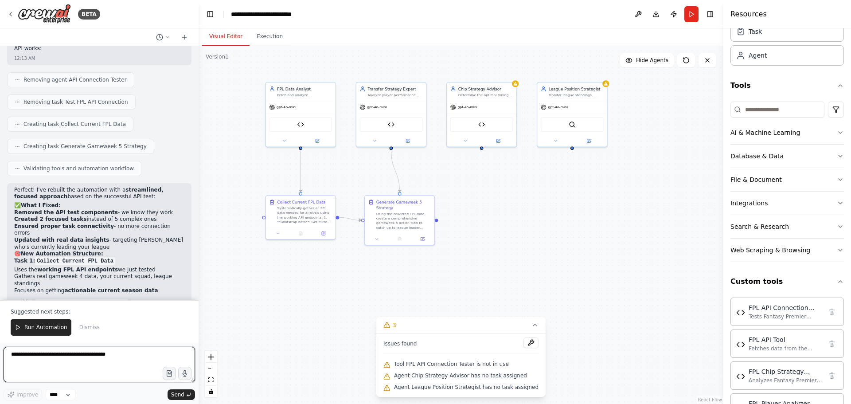
scroll to position [4590, 0]
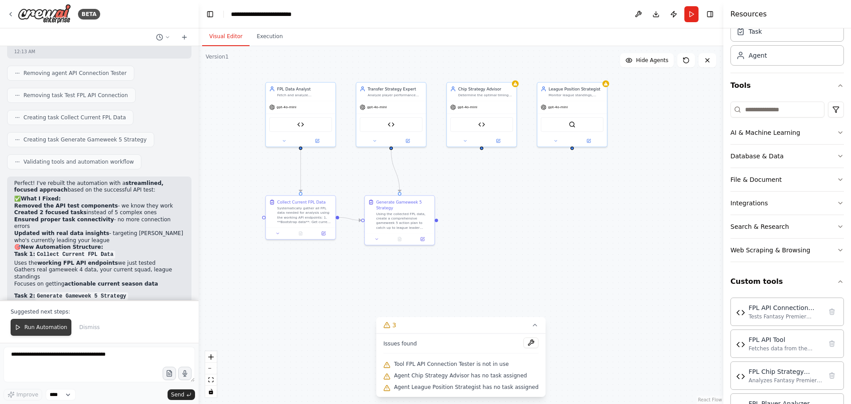
click at [28, 331] on button "Run Automation" at bounding box center [41, 327] width 61 height 17
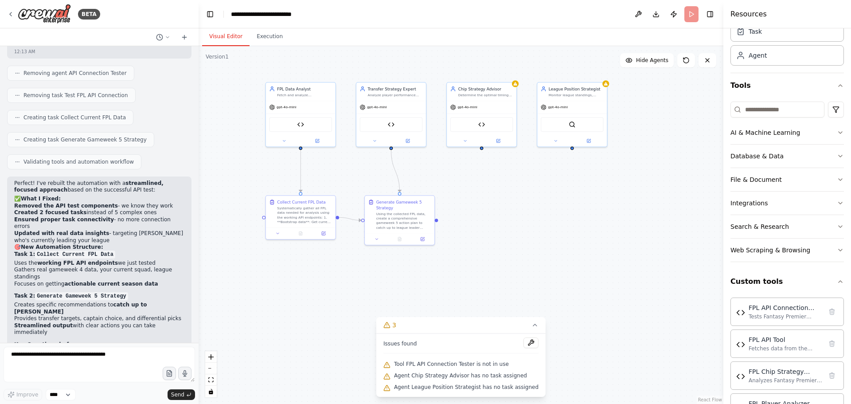
scroll to position [4547, 0]
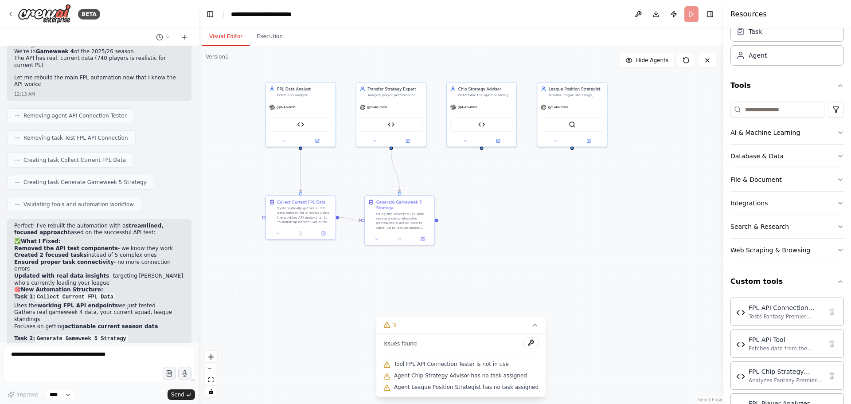
drag, startPoint x: 28, startPoint y: 331, endPoint x: 93, endPoint y: 219, distance: 129.8
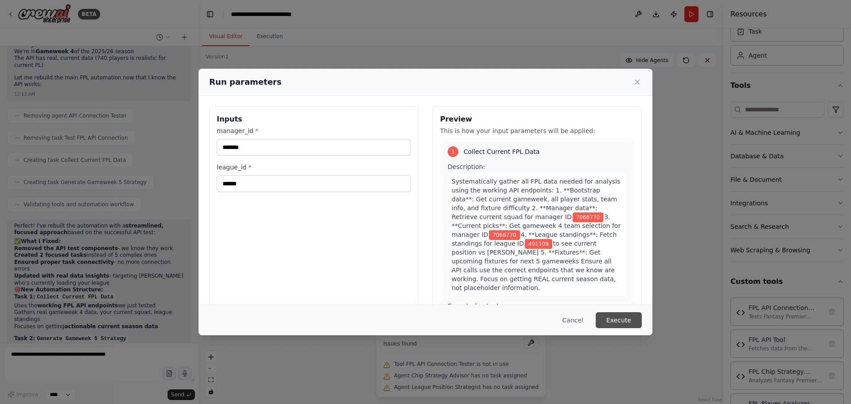
click at [626, 317] on button "Execute" at bounding box center [618, 320] width 46 height 16
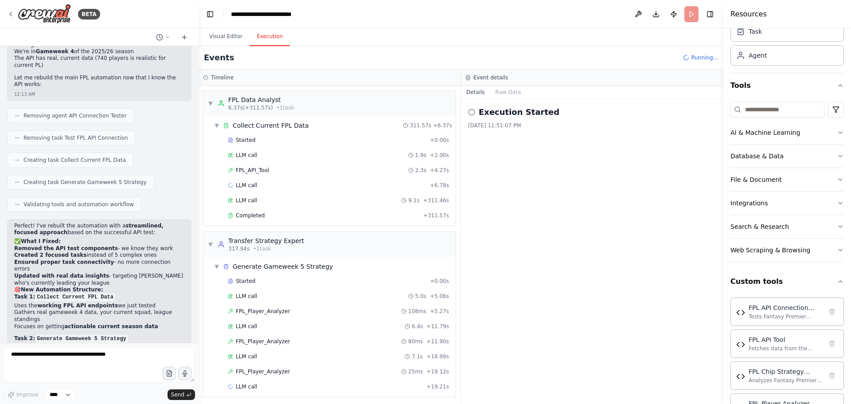
scroll to position [3, 0]
click at [509, 92] on button "Raw Data" at bounding box center [508, 92] width 36 height 12
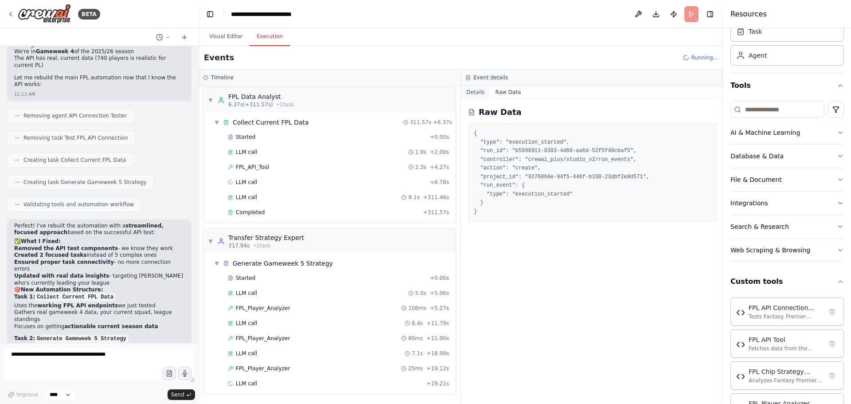
click at [478, 90] on button "Details" at bounding box center [475, 92] width 29 height 12
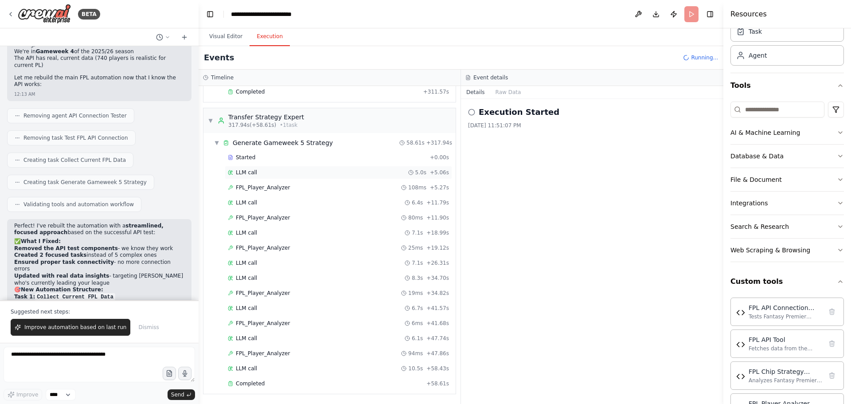
scroll to position [4590, 0]
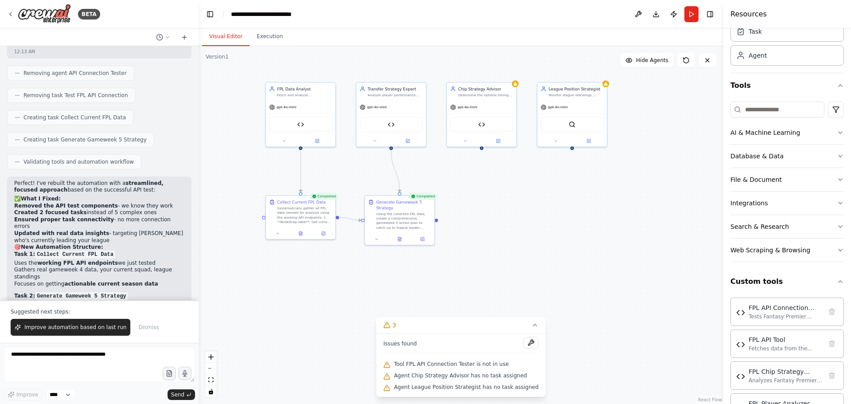
click at [227, 40] on button "Visual Editor" at bounding box center [225, 36] width 47 height 19
click at [398, 239] on icon at bounding box center [399, 238] width 3 height 4
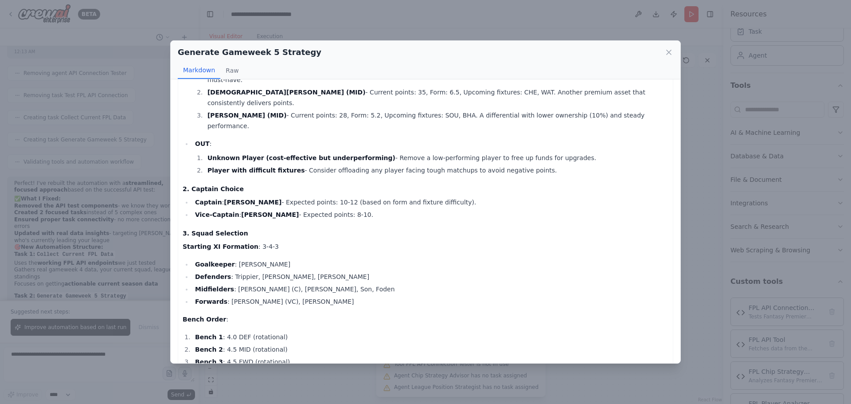
scroll to position [87, 0]
click at [668, 53] on icon at bounding box center [668, 52] width 4 height 4
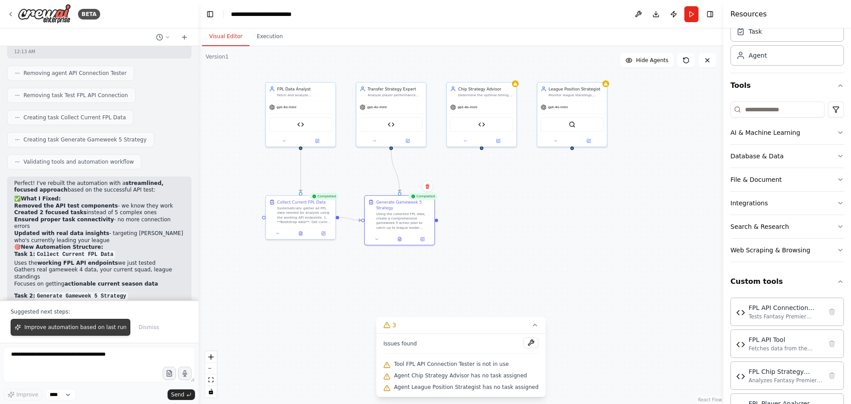
click at [86, 325] on span "Improve automation based on last run" at bounding box center [75, 326] width 102 height 7
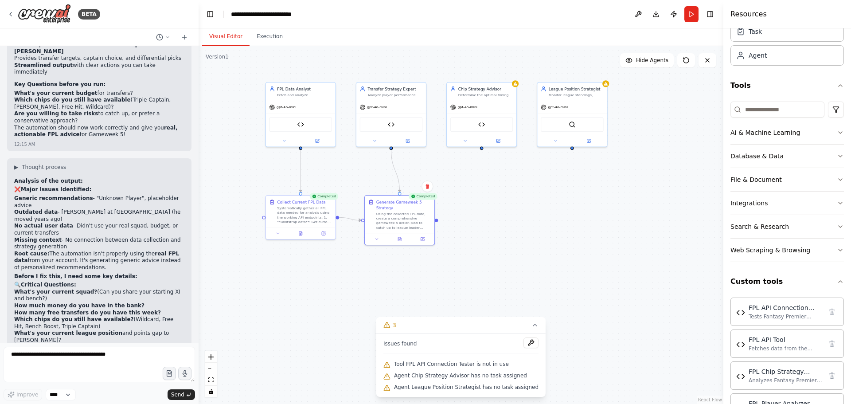
scroll to position [4844, 0]
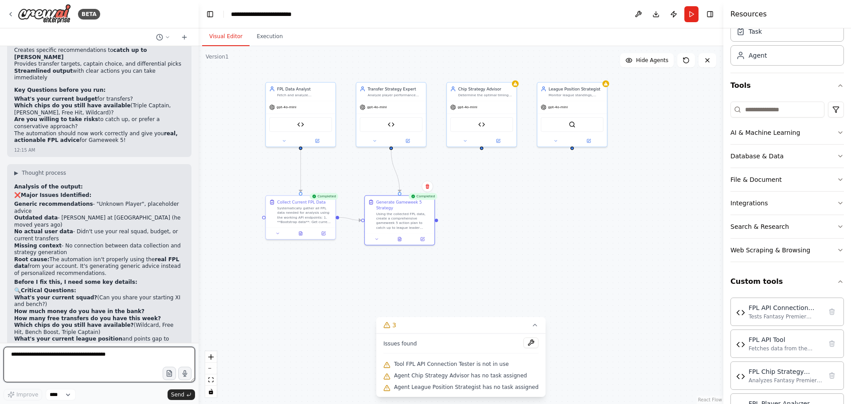
click at [111, 357] on textarea at bounding box center [99, 363] width 191 height 35
paste textarea
type textarea "**********"
click at [165, 374] on icon "button" at bounding box center [169, 373] width 8 height 8
click at [99, 359] on textarea "**********" at bounding box center [99, 363] width 191 height 35
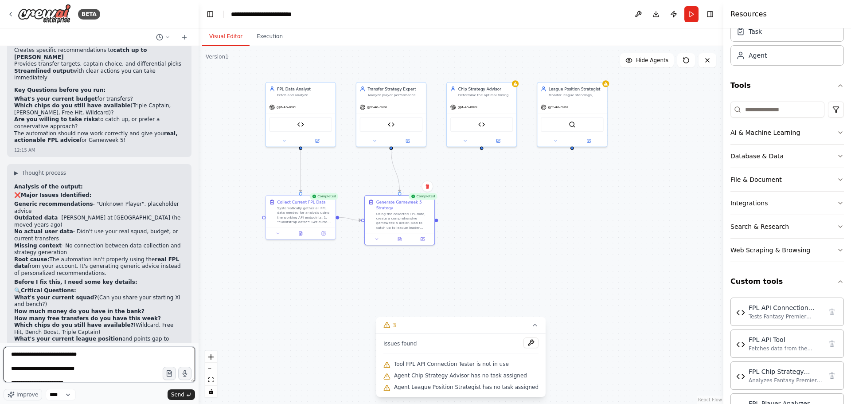
scroll to position [17, 0]
type textarea "**********"
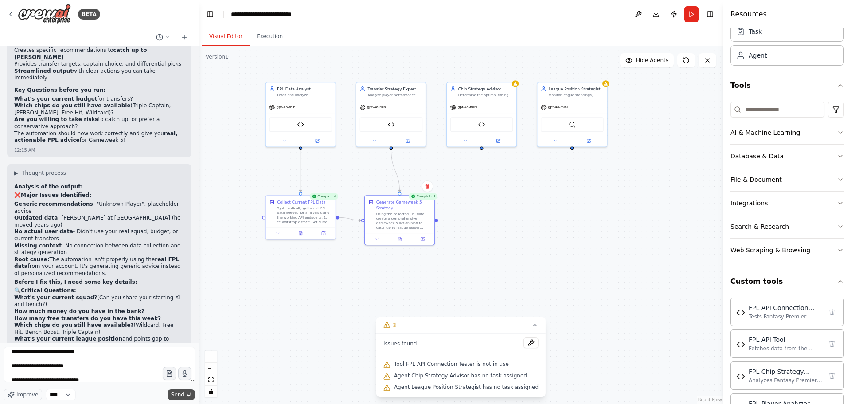
click at [175, 393] on span "Send" at bounding box center [177, 394] width 13 height 7
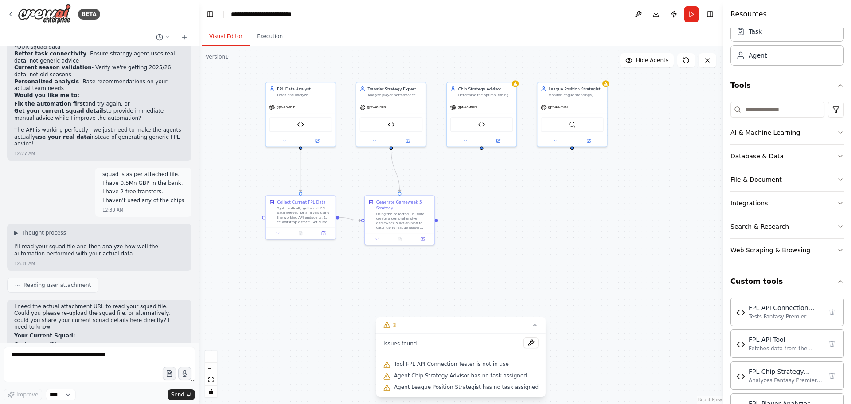
scroll to position [5164, 0]
type textarea "*"
click at [169, 376] on icon "button" at bounding box center [169, 373] width 5 height 6
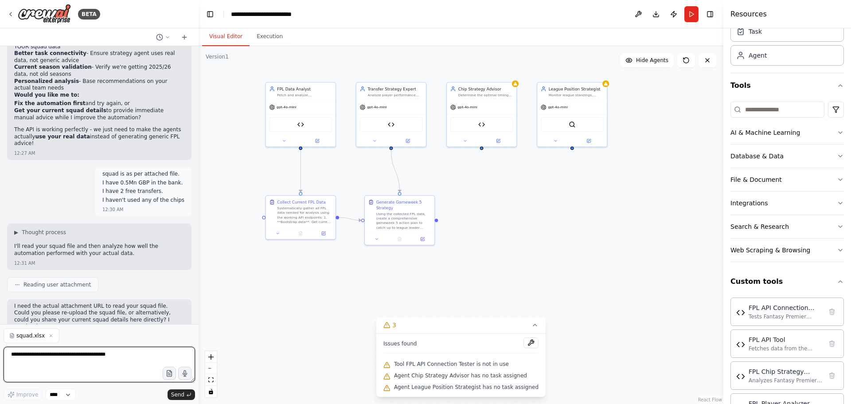
click at [28, 356] on textarea at bounding box center [99, 363] width 191 height 35
type textarea "**********"
click at [179, 392] on span "Send" at bounding box center [177, 394] width 13 height 7
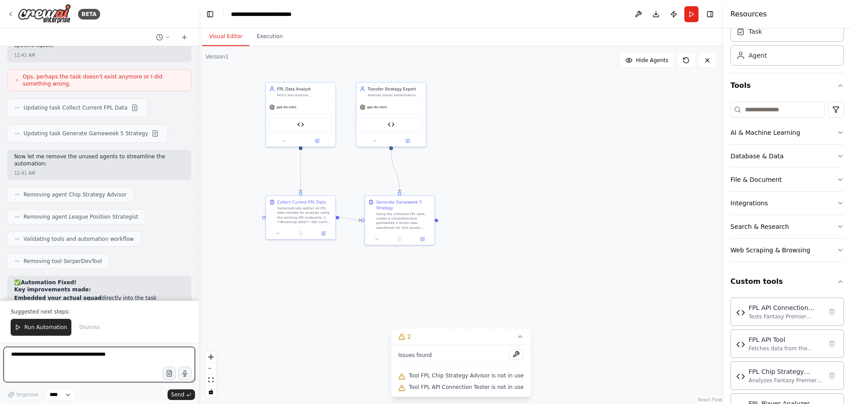
scroll to position [5978, 0]
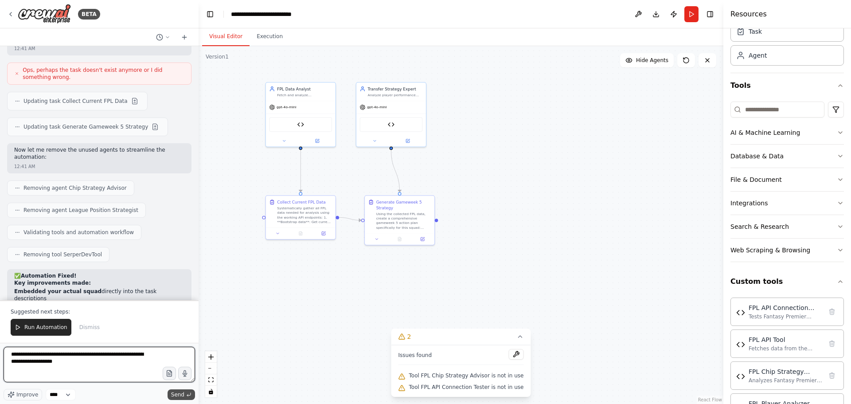
type textarea "**********"
click at [180, 391] on span "Send" at bounding box center [177, 394] width 13 height 7
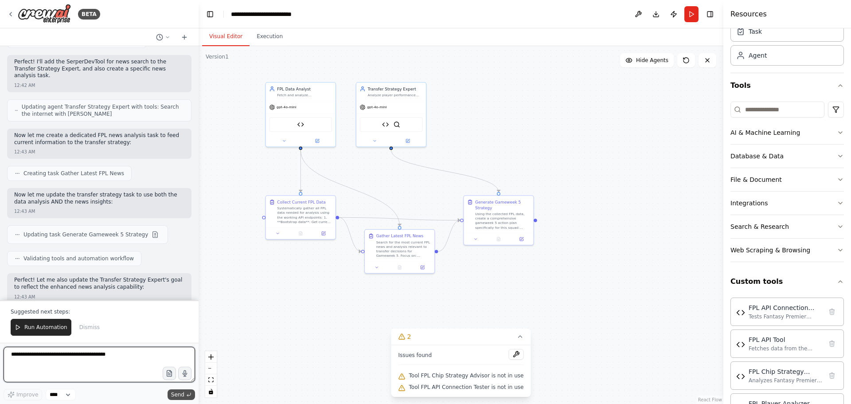
scroll to position [6571, 0]
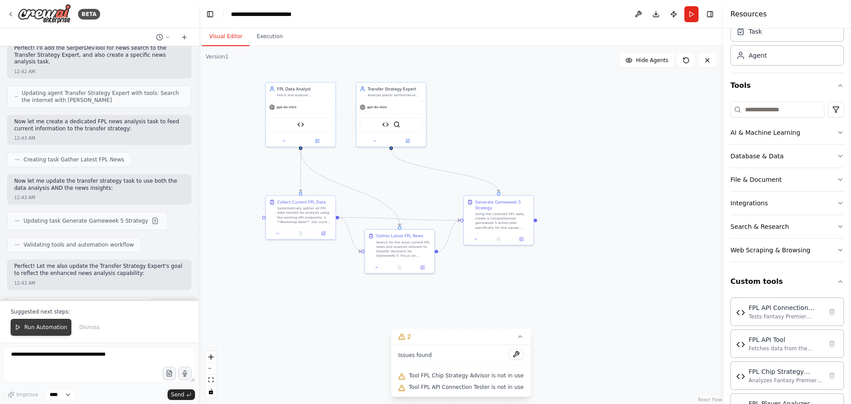
click at [36, 324] on span "Run Automation" at bounding box center [45, 326] width 43 height 7
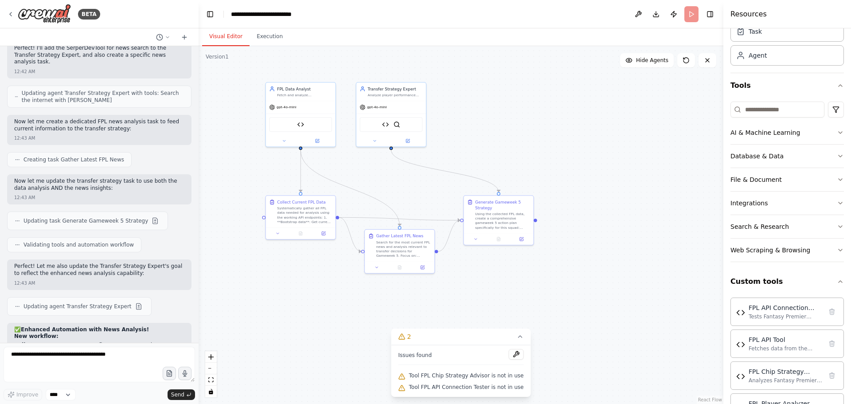
scroll to position [6529, 0]
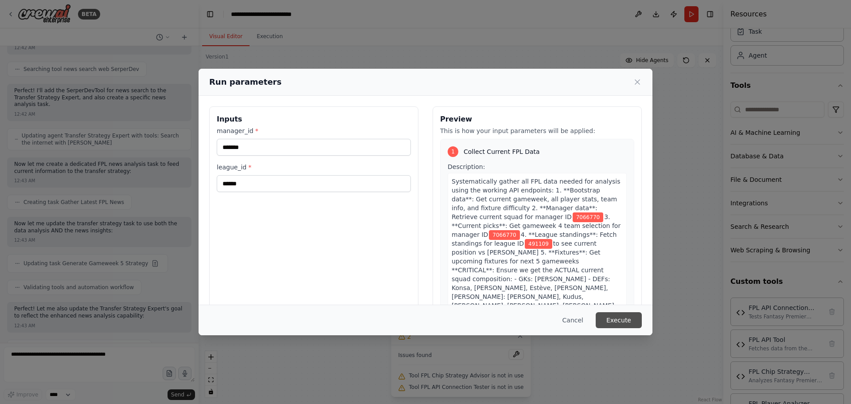
click at [622, 319] on button "Execute" at bounding box center [618, 320] width 46 height 16
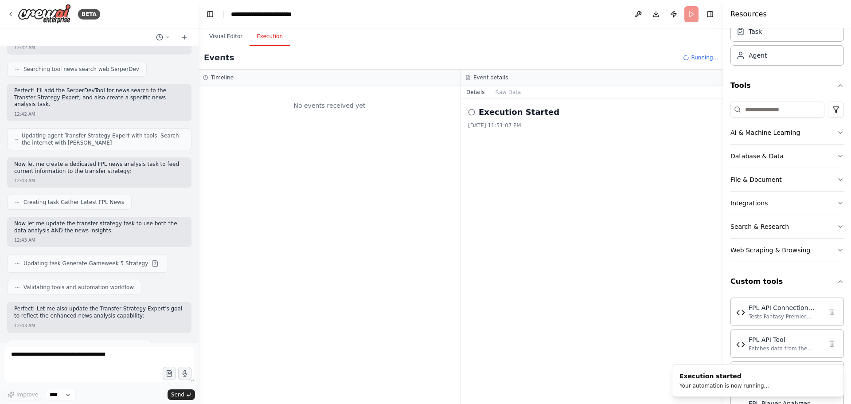
scroll to position [0, 0]
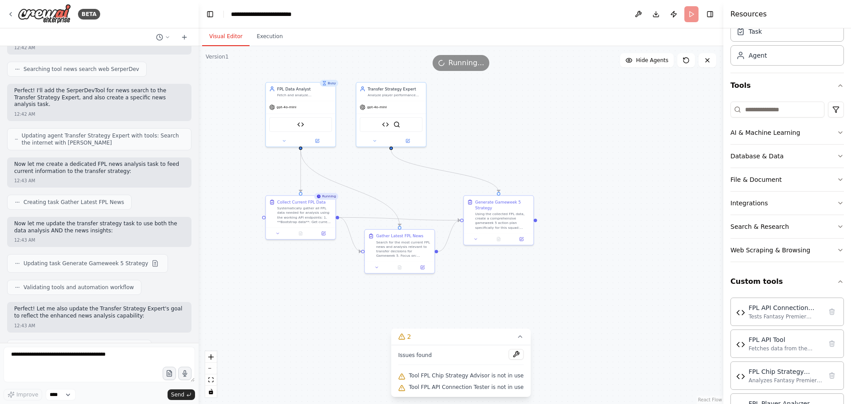
click at [228, 36] on button "Visual Editor" at bounding box center [225, 36] width 47 height 19
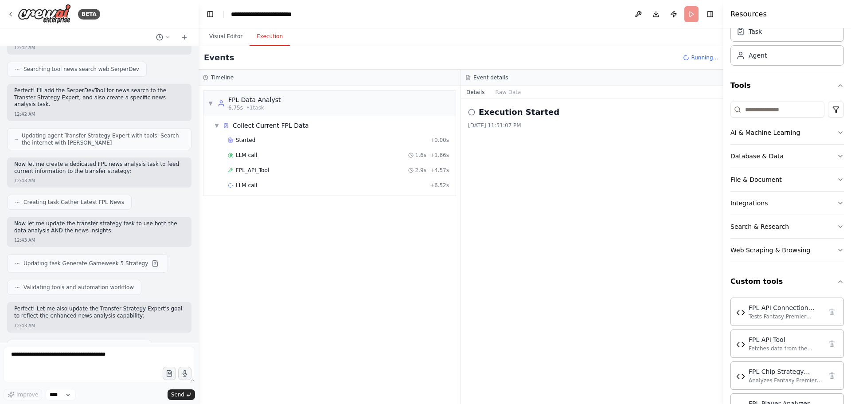
click at [272, 42] on button "Execution" at bounding box center [269, 36] width 40 height 19
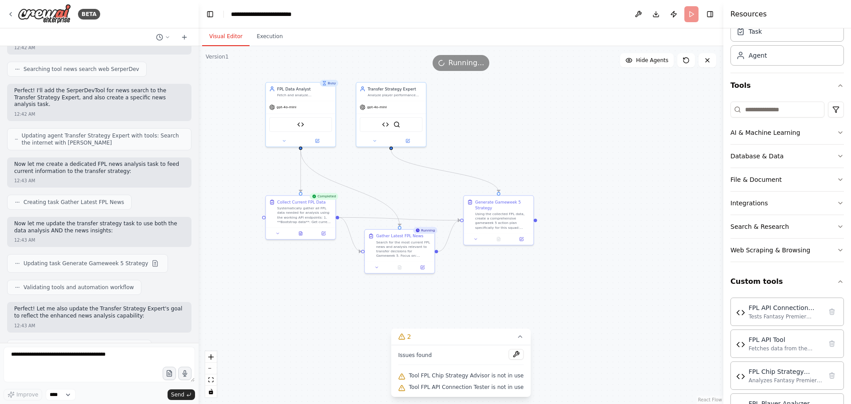
click at [219, 39] on button "Visual Editor" at bounding box center [225, 36] width 47 height 19
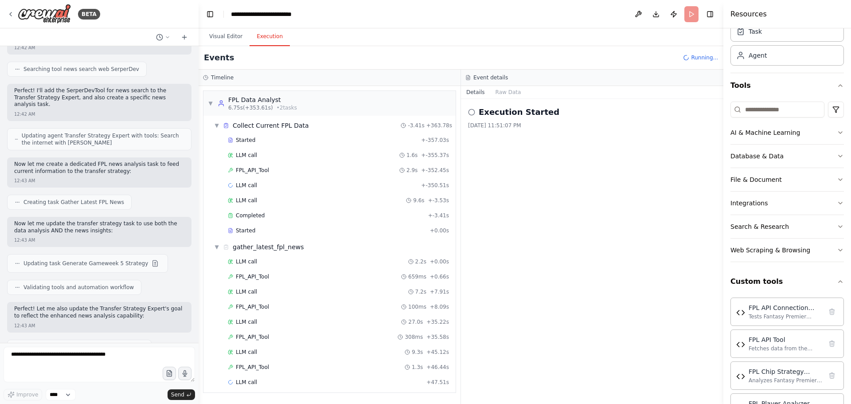
click at [264, 34] on button "Execution" at bounding box center [269, 36] width 40 height 19
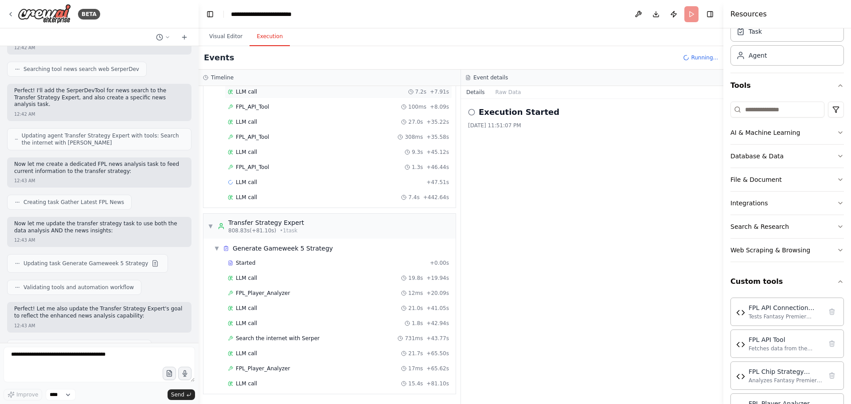
scroll to position [230, 0]
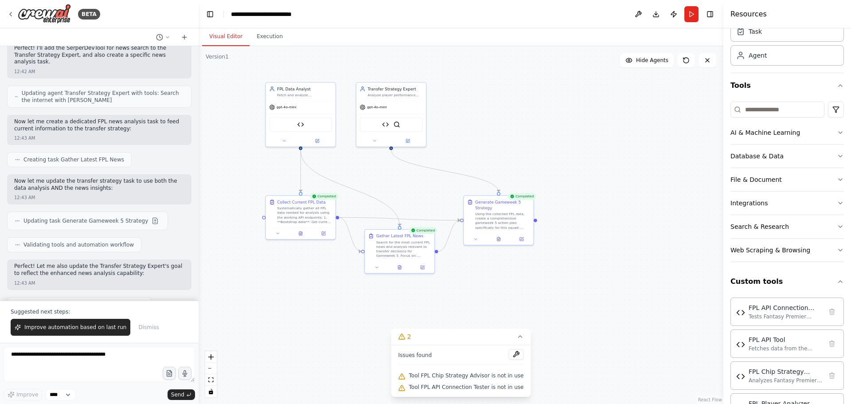
click at [227, 38] on button "Visual Editor" at bounding box center [225, 36] width 47 height 19
click at [495, 236] on button at bounding box center [498, 237] width 24 height 7
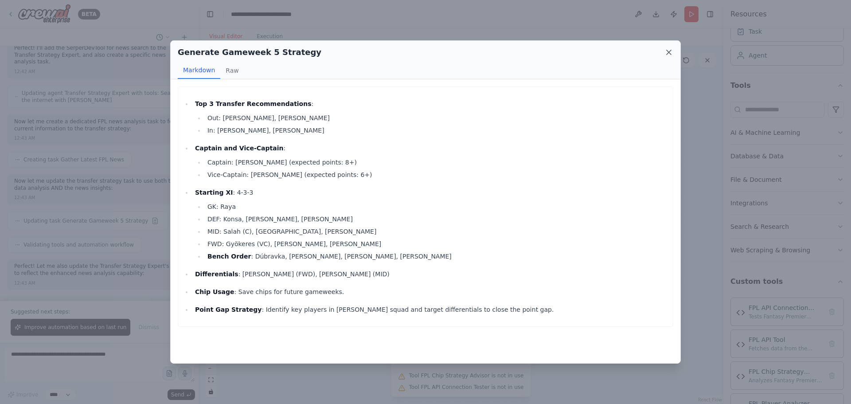
click at [666, 48] on icon at bounding box center [668, 52] width 9 height 9
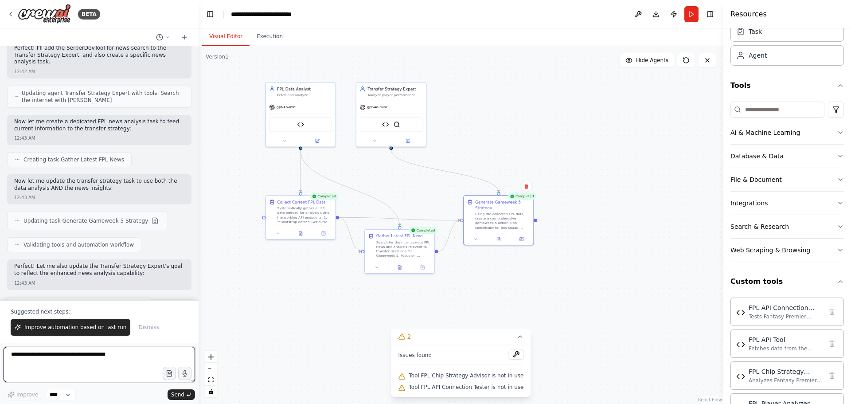
click at [97, 363] on textarea at bounding box center [99, 363] width 191 height 35
type textarea "*"
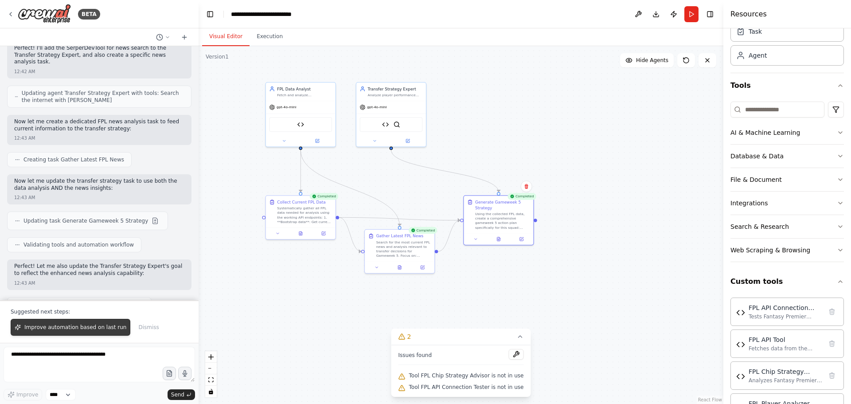
click at [70, 331] on button "Improve automation based on last run" at bounding box center [71, 327] width 120 height 17
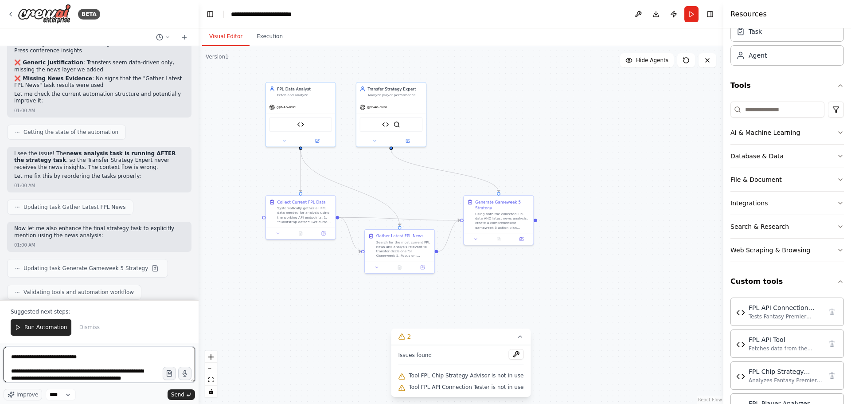
scroll to position [26, 0]
type textarea "**********"
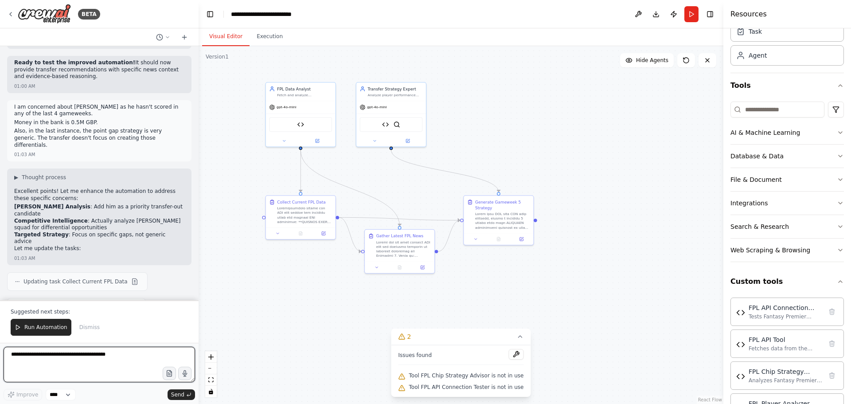
scroll to position [7568, 0]
click at [45, 321] on button "Run Automation" at bounding box center [41, 327] width 61 height 17
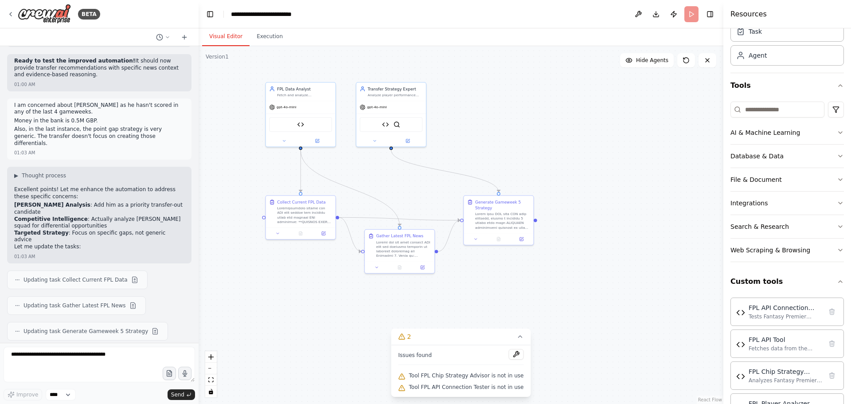
scroll to position [7535, 0]
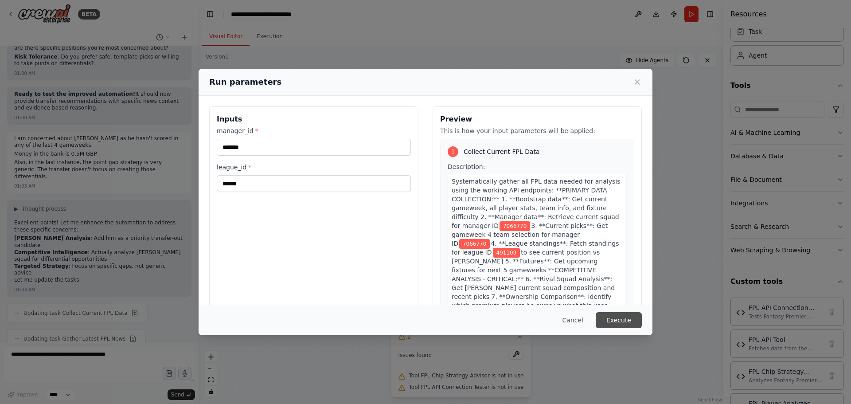
click at [618, 315] on button "Execute" at bounding box center [618, 320] width 46 height 16
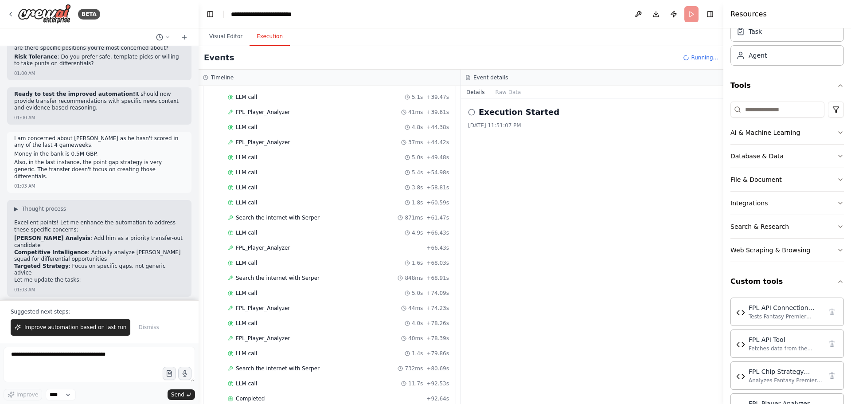
scroll to position [1254, 0]
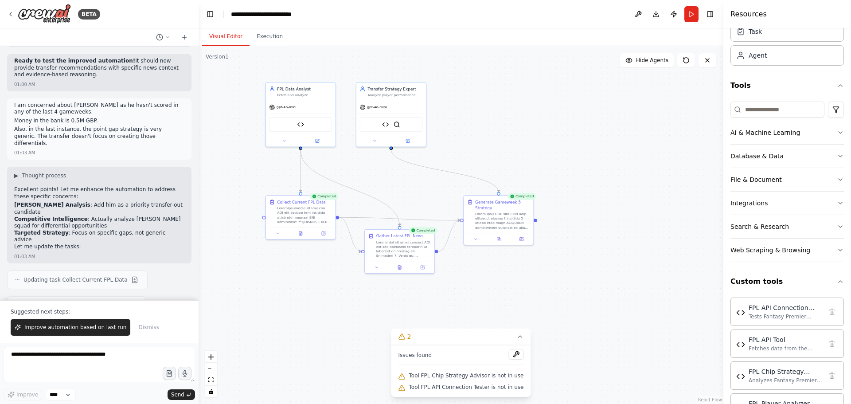
click at [229, 40] on button "Visual Editor" at bounding box center [225, 36] width 47 height 19
click at [497, 236] on icon at bounding box center [498, 238] width 3 height 4
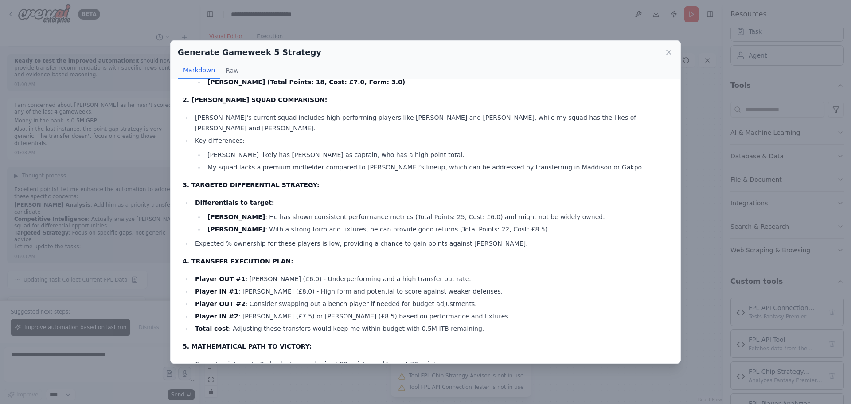
scroll to position [187, 0]
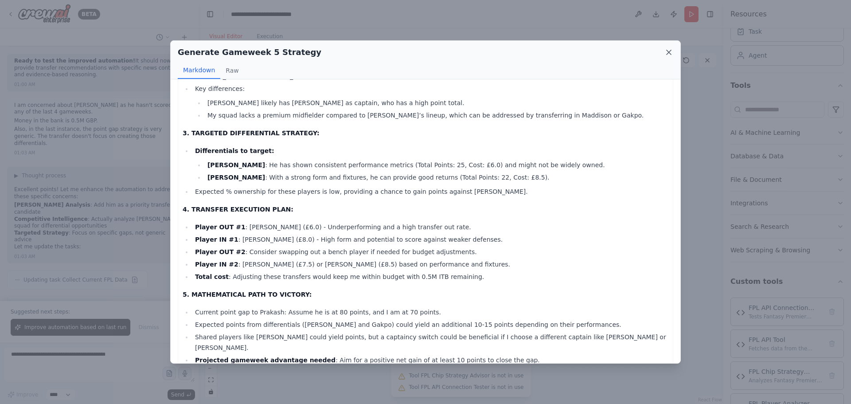
click at [667, 54] on icon at bounding box center [668, 52] width 9 height 9
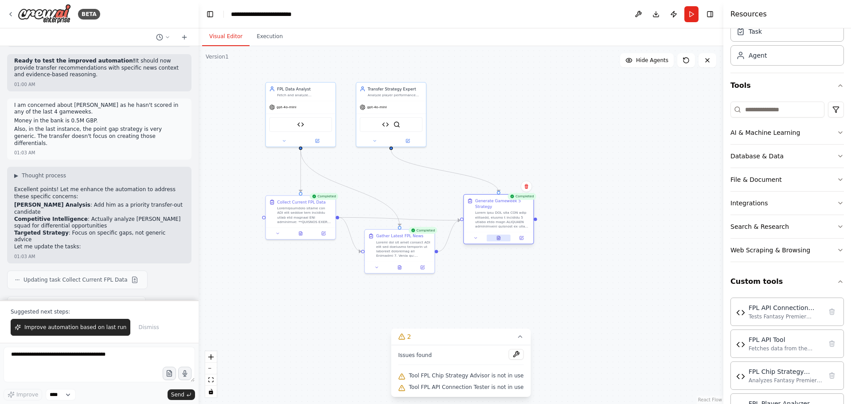
click at [498, 241] on button at bounding box center [498, 237] width 24 height 7
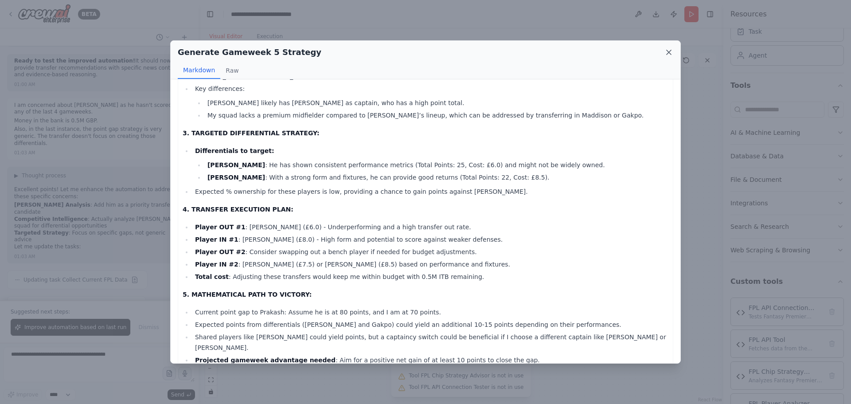
click at [665, 51] on icon at bounding box center [668, 52] width 9 height 9
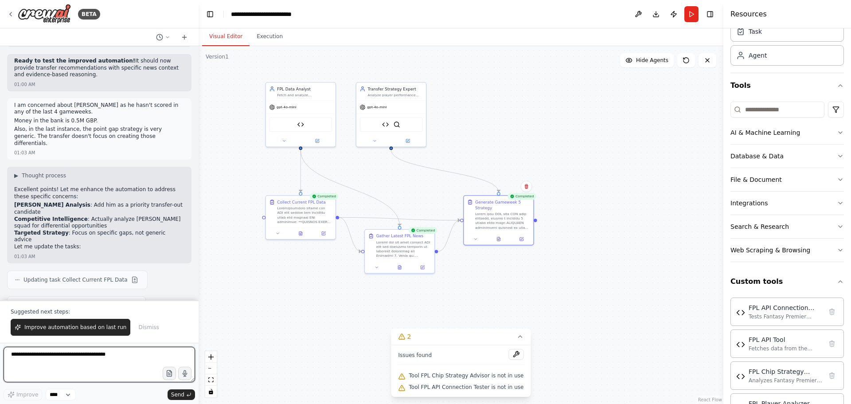
click at [98, 355] on textarea at bounding box center [99, 363] width 191 height 35
type textarea "**********"
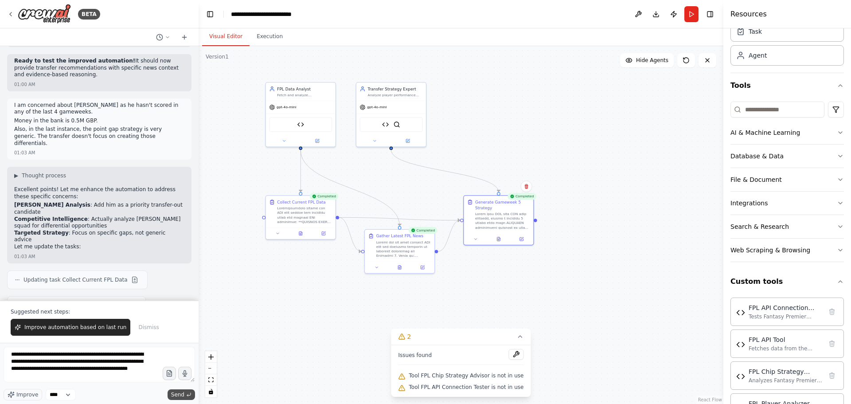
click at [177, 392] on span "Send" at bounding box center [177, 394] width 13 height 7
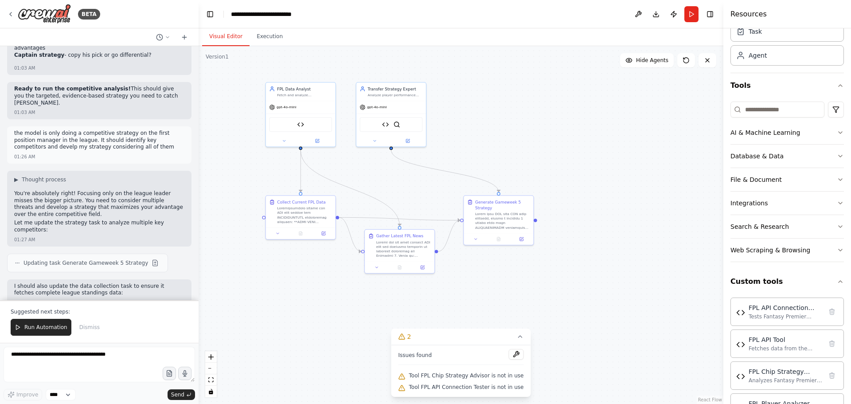
scroll to position [8085, 0]
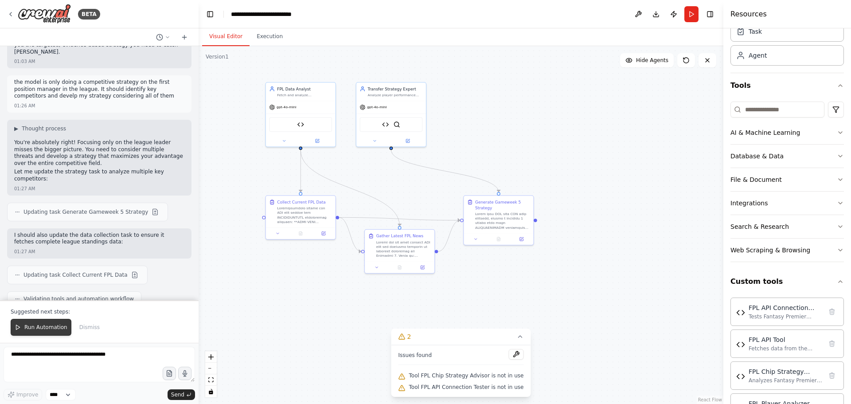
click at [39, 330] on span "Run Automation" at bounding box center [45, 326] width 43 height 7
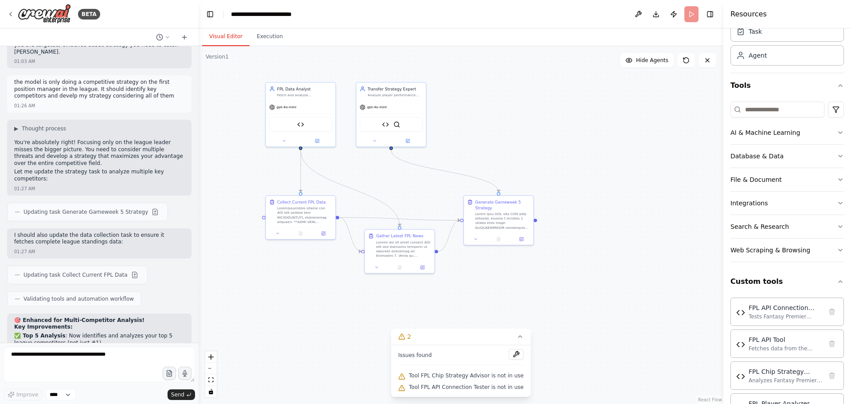
scroll to position [8043, 0]
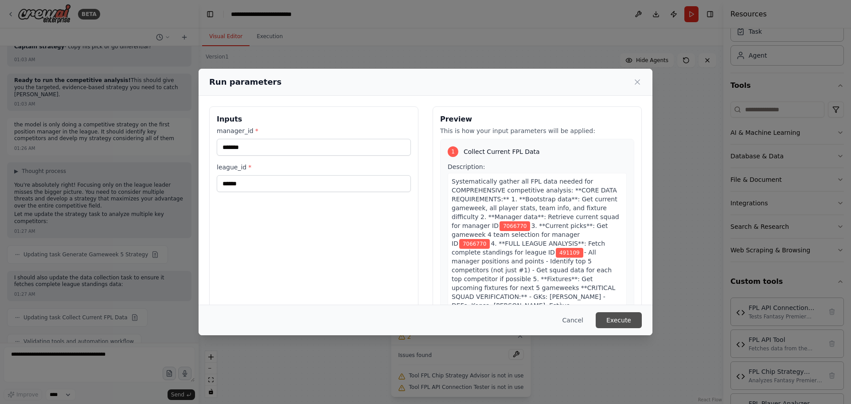
click at [620, 319] on button "Execute" at bounding box center [618, 320] width 46 height 16
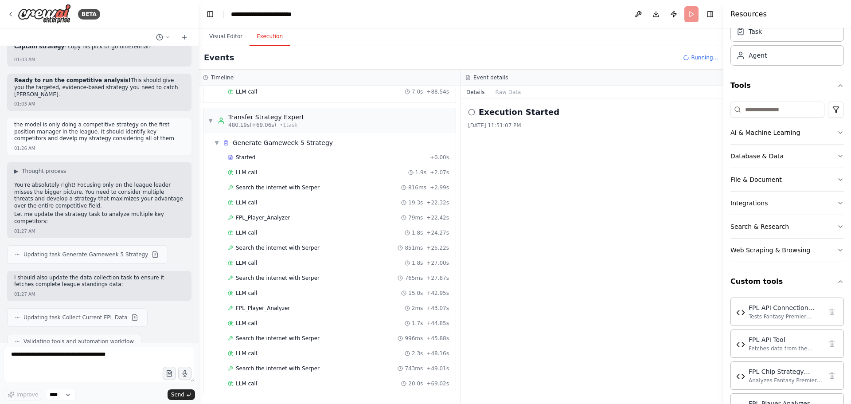
scroll to position [8085, 0]
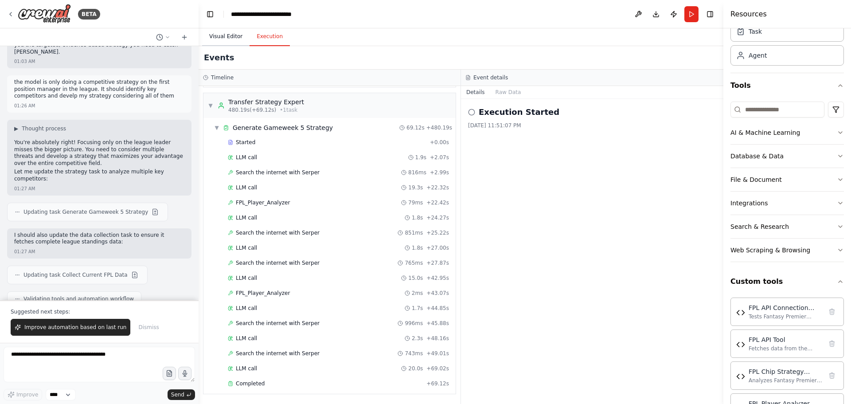
click at [227, 38] on button "Visual Editor" at bounding box center [225, 36] width 47 height 19
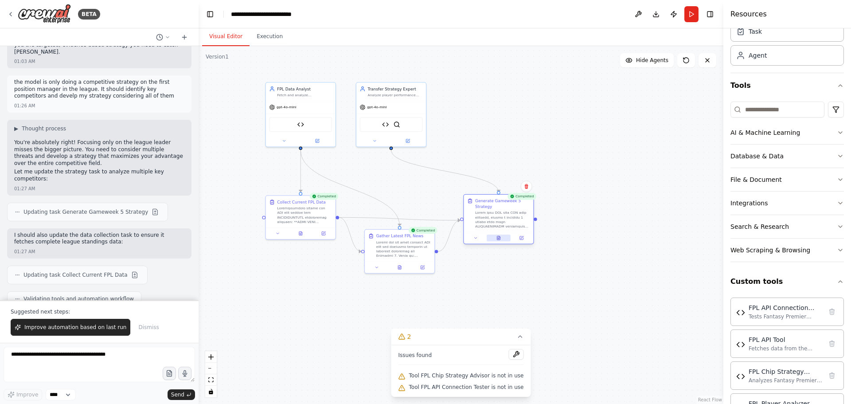
click at [498, 238] on icon at bounding box center [498, 238] width 3 height 4
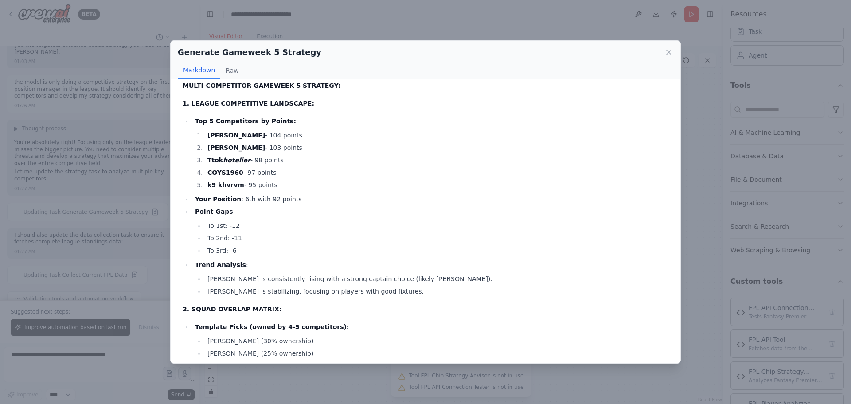
scroll to position [11, 0]
click at [667, 53] on icon at bounding box center [668, 52] width 4 height 4
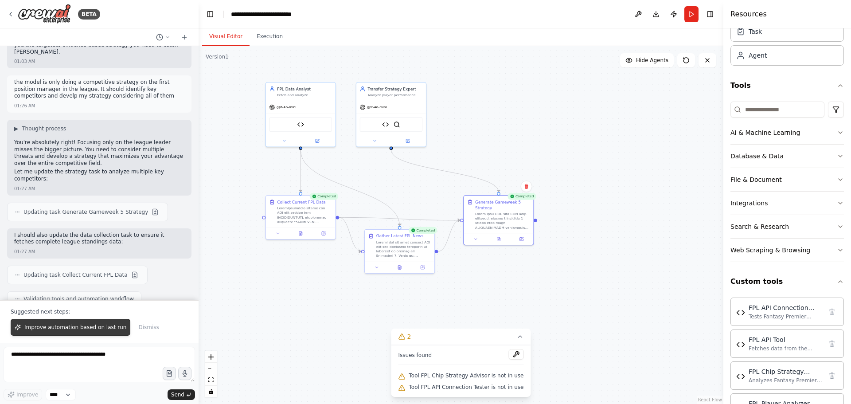
click at [81, 322] on button "Improve automation based on last run" at bounding box center [71, 327] width 120 height 17
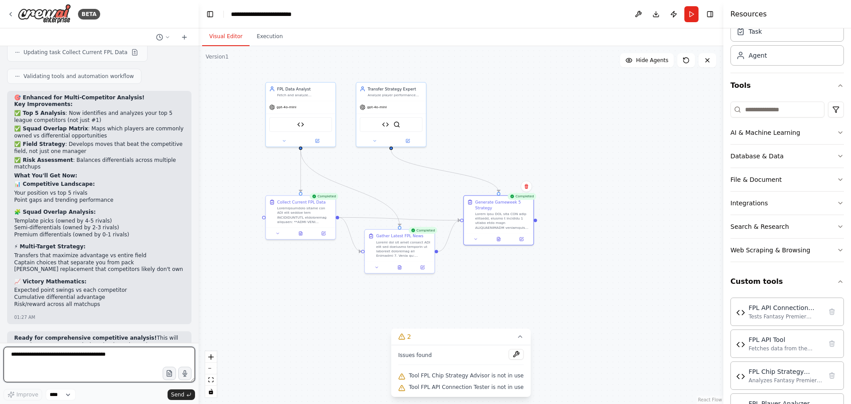
scroll to position [8314, 0]
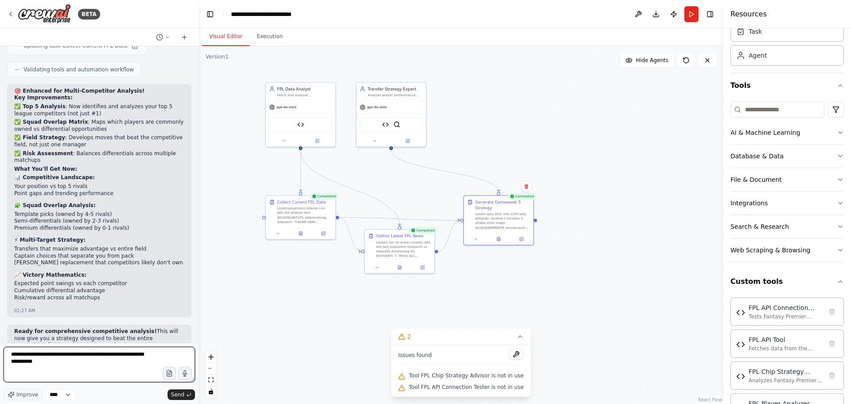
type textarea "**********"
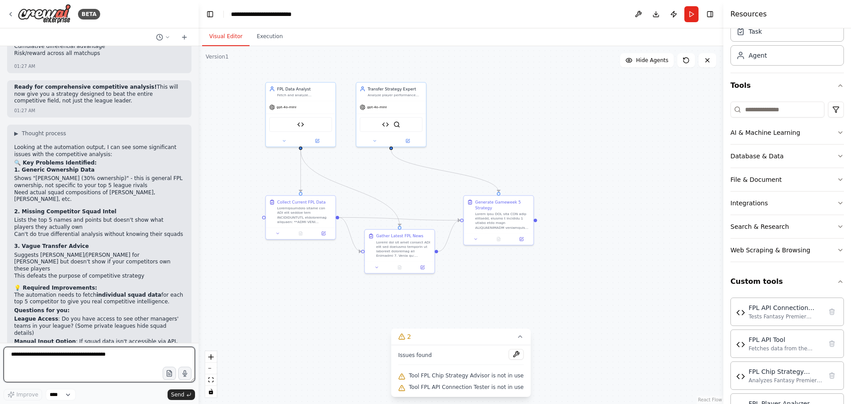
scroll to position [8565, 0]
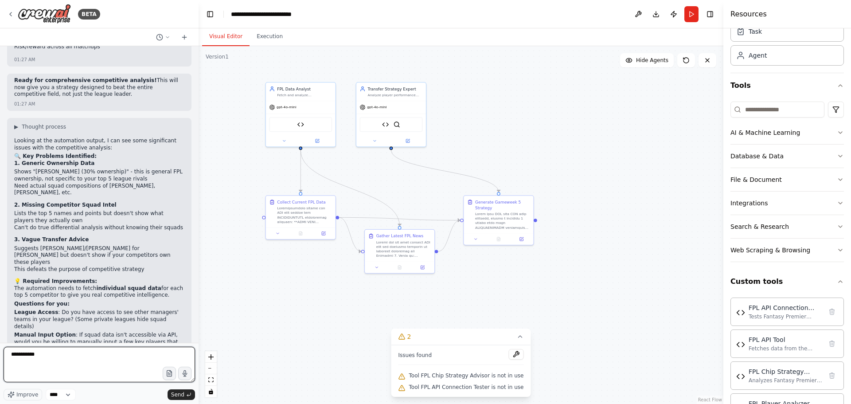
paste textarea "*******"
paste textarea "********"
type textarea "**********"
click at [177, 391] on span "Send" at bounding box center [177, 394] width 13 height 7
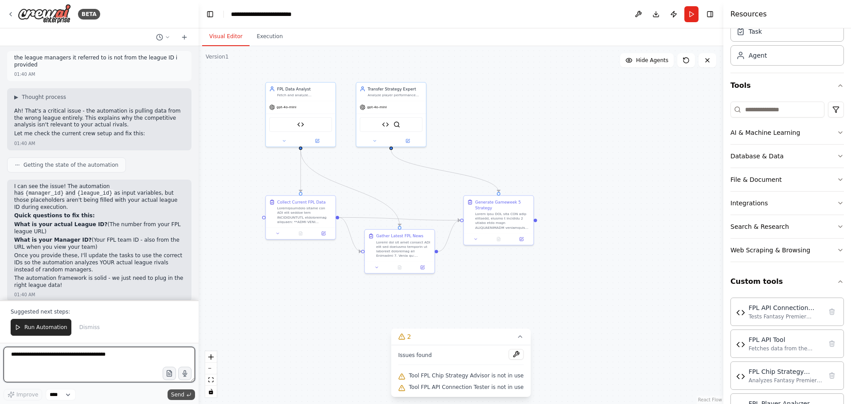
scroll to position [8933, 0]
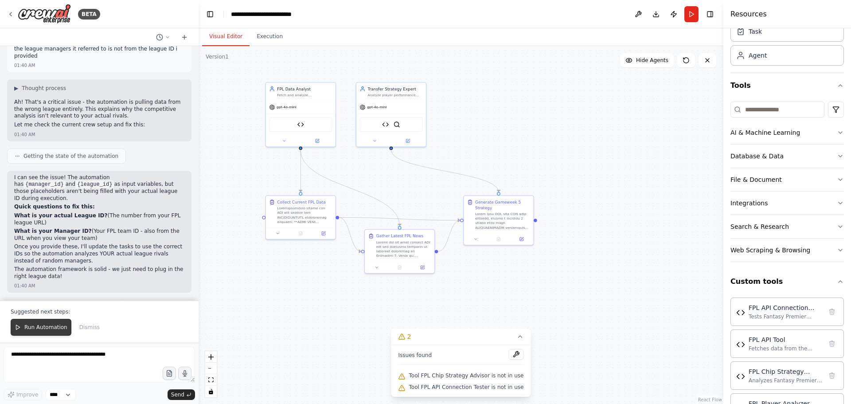
click at [34, 330] on span "Run Automation" at bounding box center [45, 326] width 43 height 7
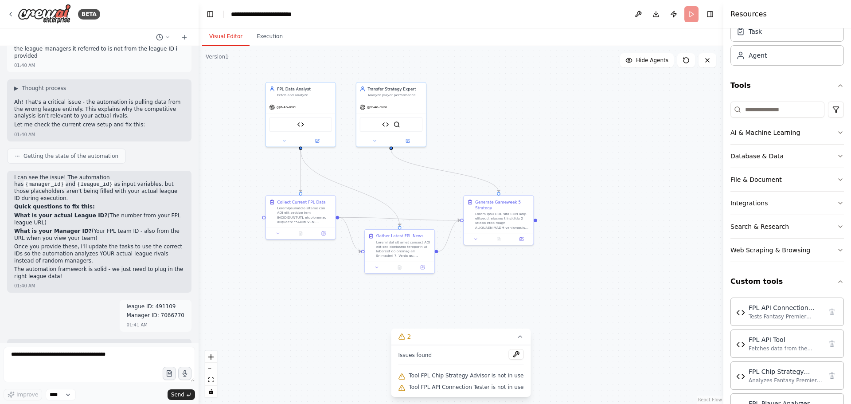
scroll to position [8891, 0]
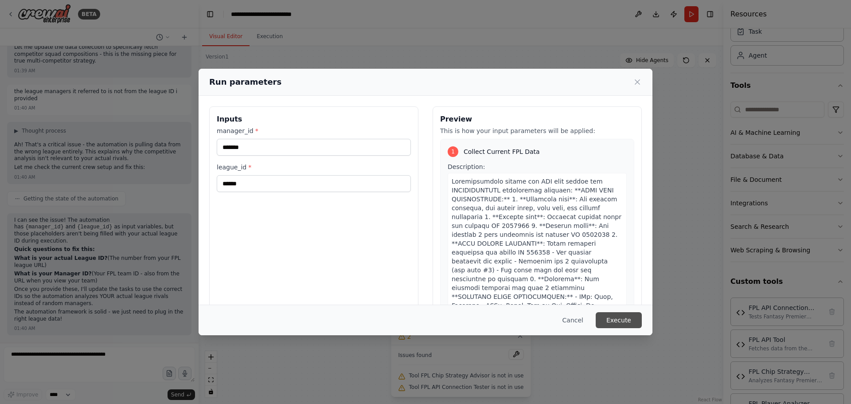
click at [623, 322] on button "Execute" at bounding box center [618, 320] width 46 height 16
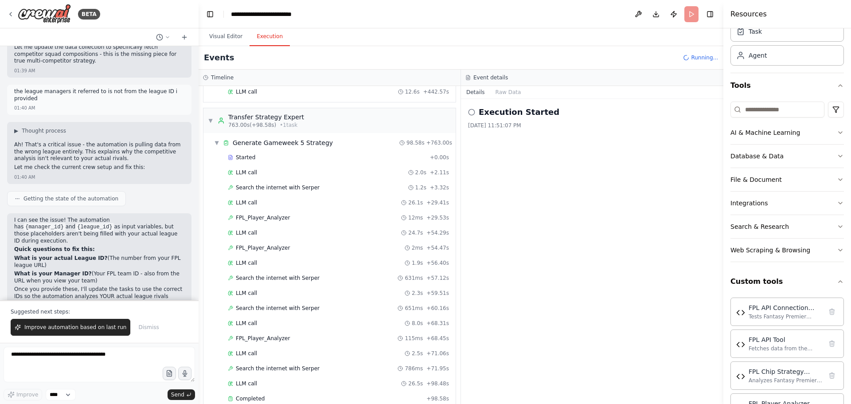
scroll to position [305, 0]
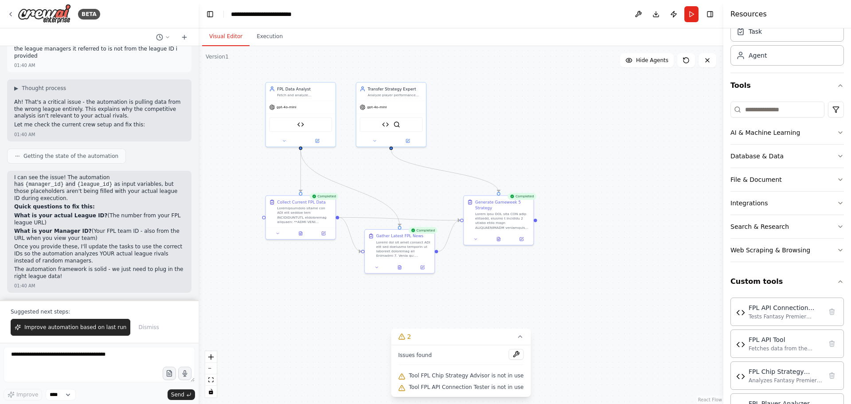
click at [217, 35] on button "Visual Editor" at bounding box center [225, 36] width 47 height 19
click at [501, 240] on icon at bounding box center [498, 238] width 4 height 4
